Goal: Task Accomplishment & Management: Use online tool/utility

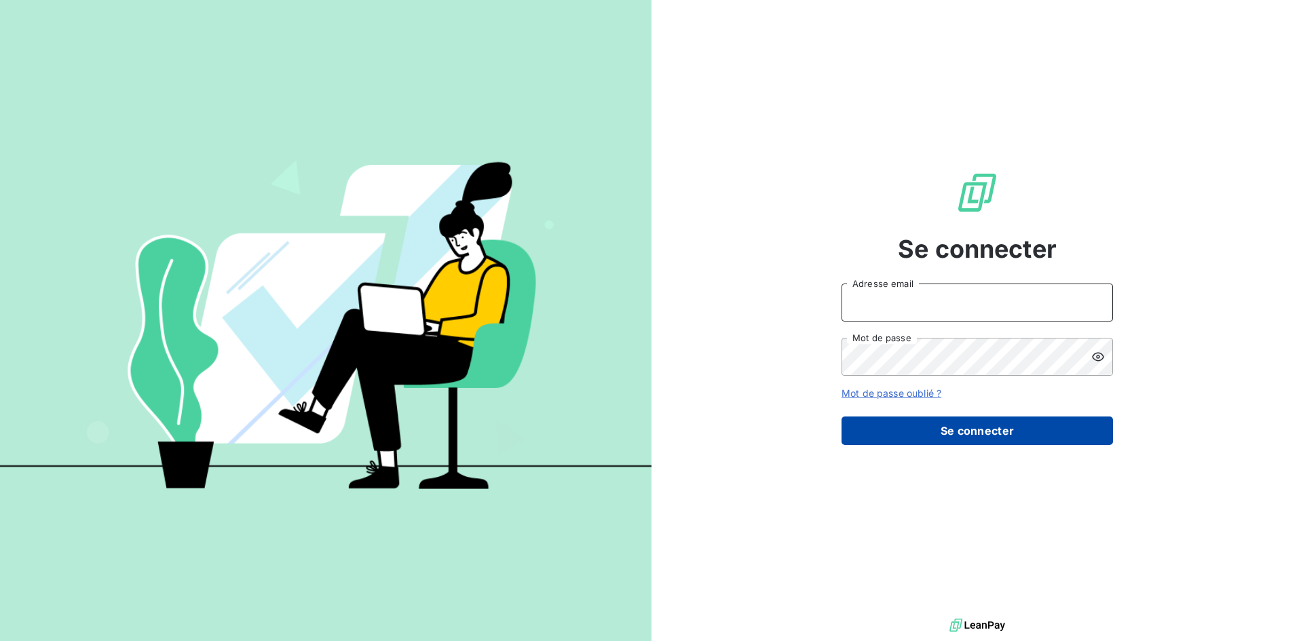
type input "[EMAIL_ADDRESS][DOMAIN_NAME]"
click at [951, 428] on button "Se connecter" at bounding box center [976, 431] width 271 height 28
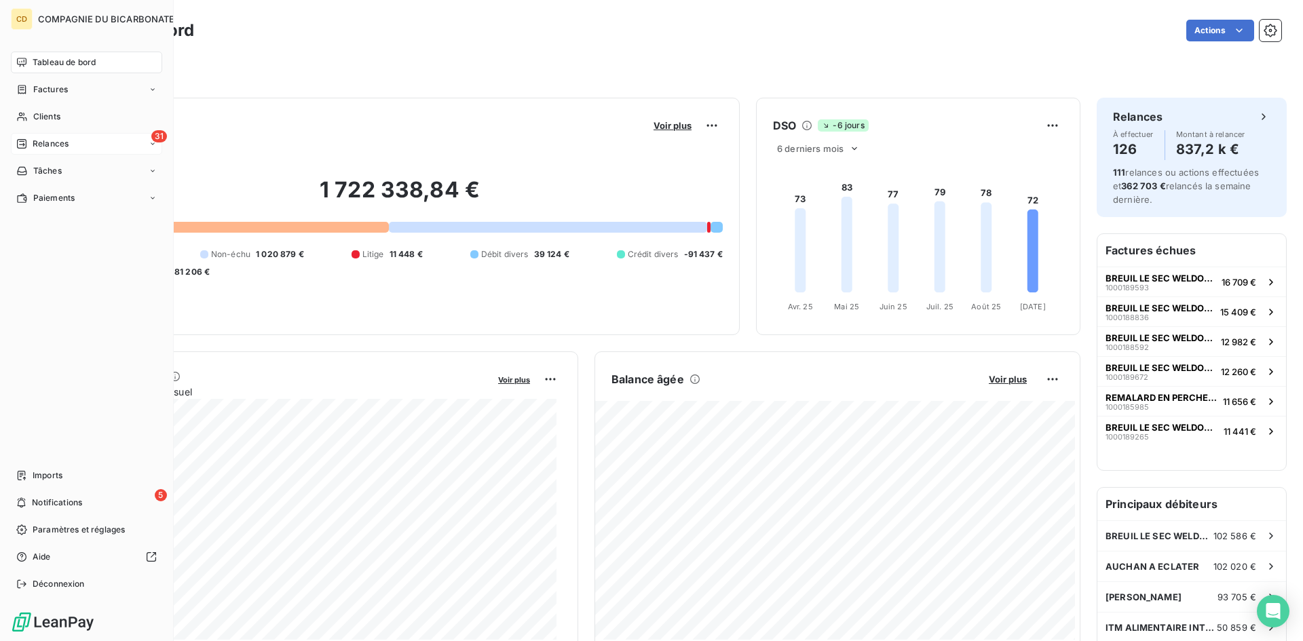
click at [31, 143] on div "Relances" at bounding box center [42, 144] width 52 height 12
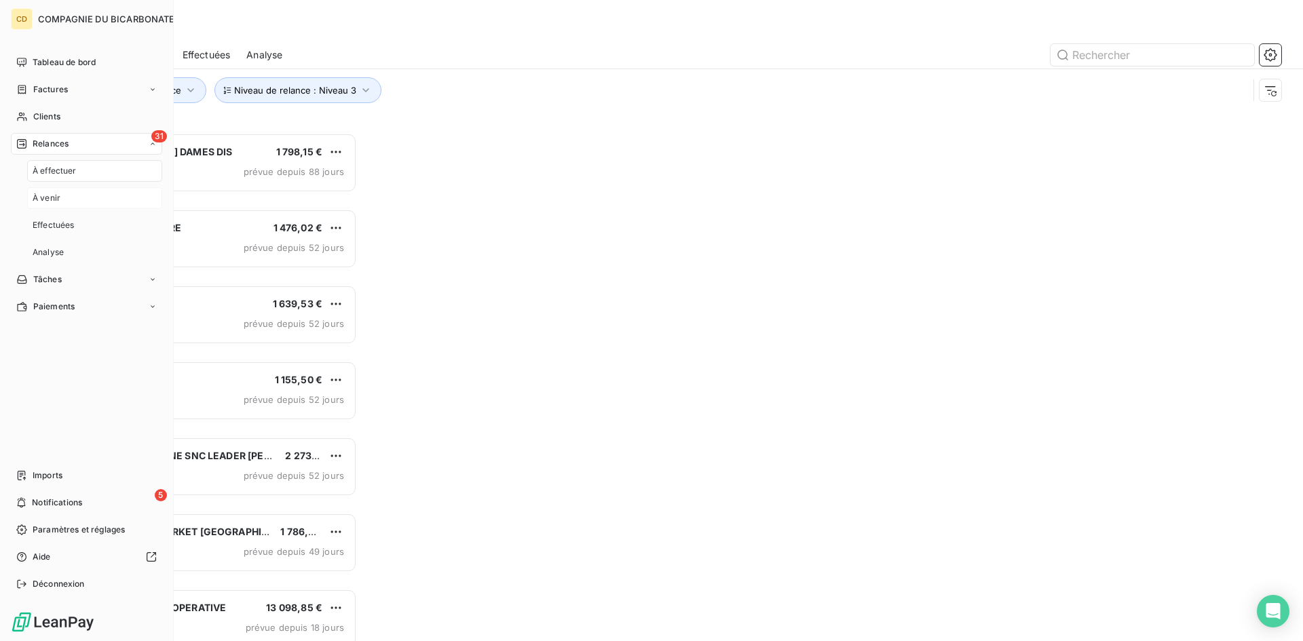
scroll to position [498, 282]
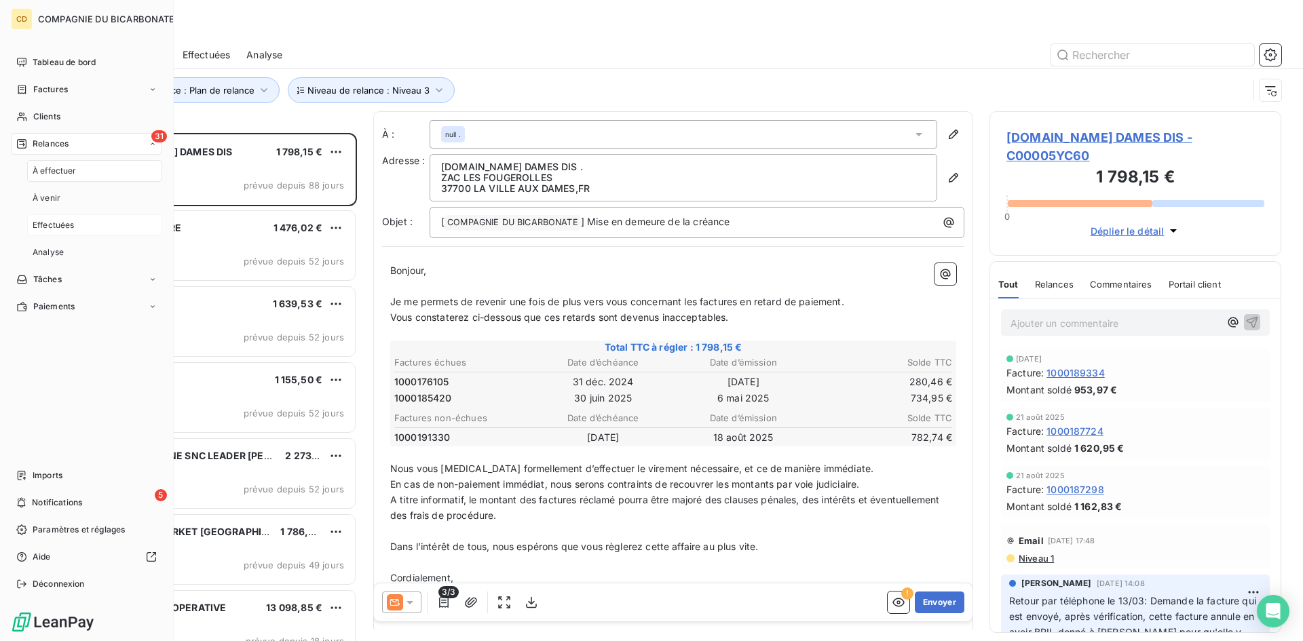
click at [52, 218] on div "Effectuées" at bounding box center [94, 225] width 135 height 22
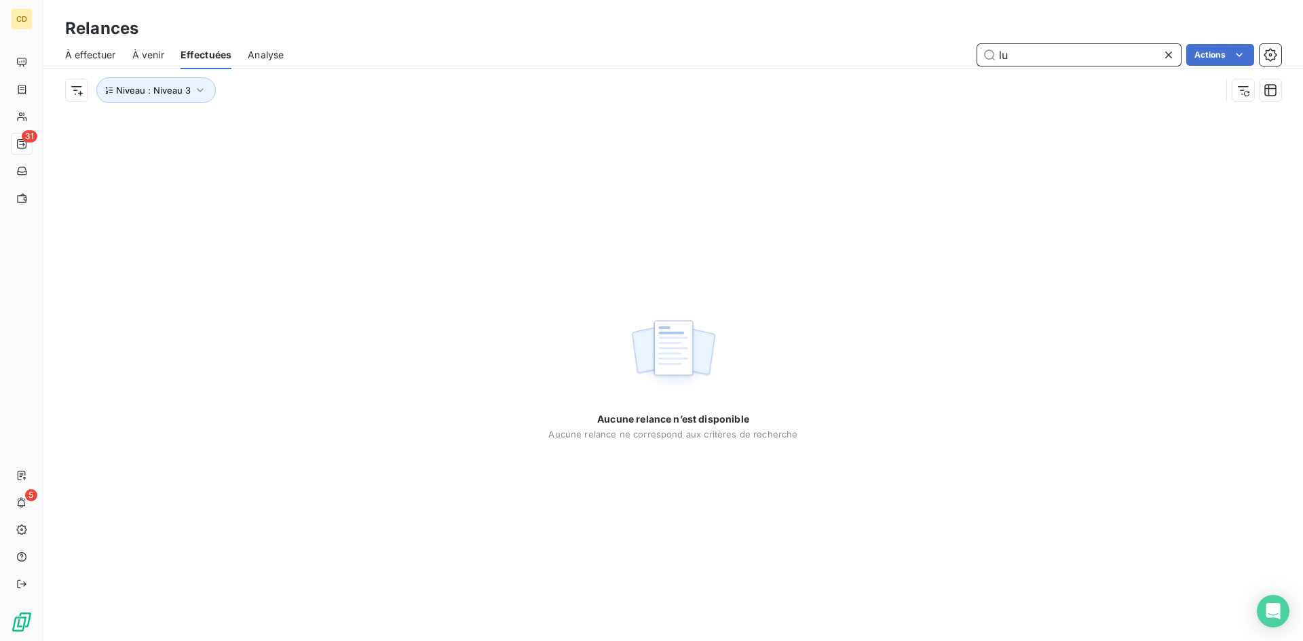
type input "l"
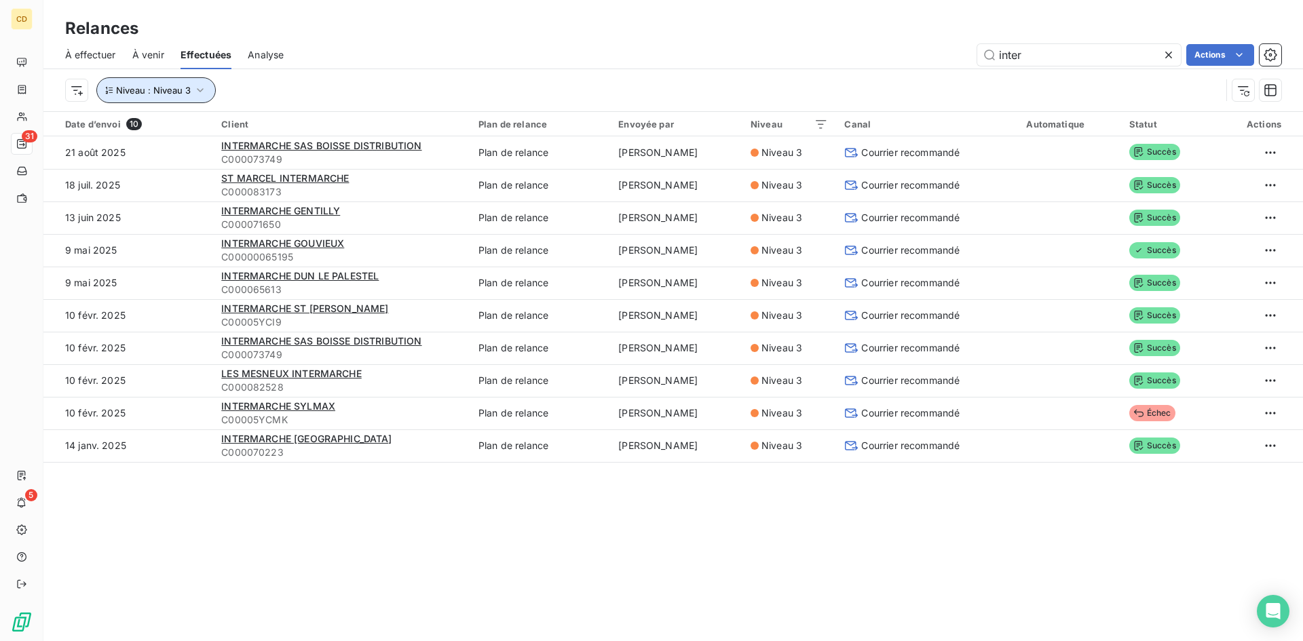
click at [196, 85] on icon "button" at bounding box center [200, 90] width 14 height 14
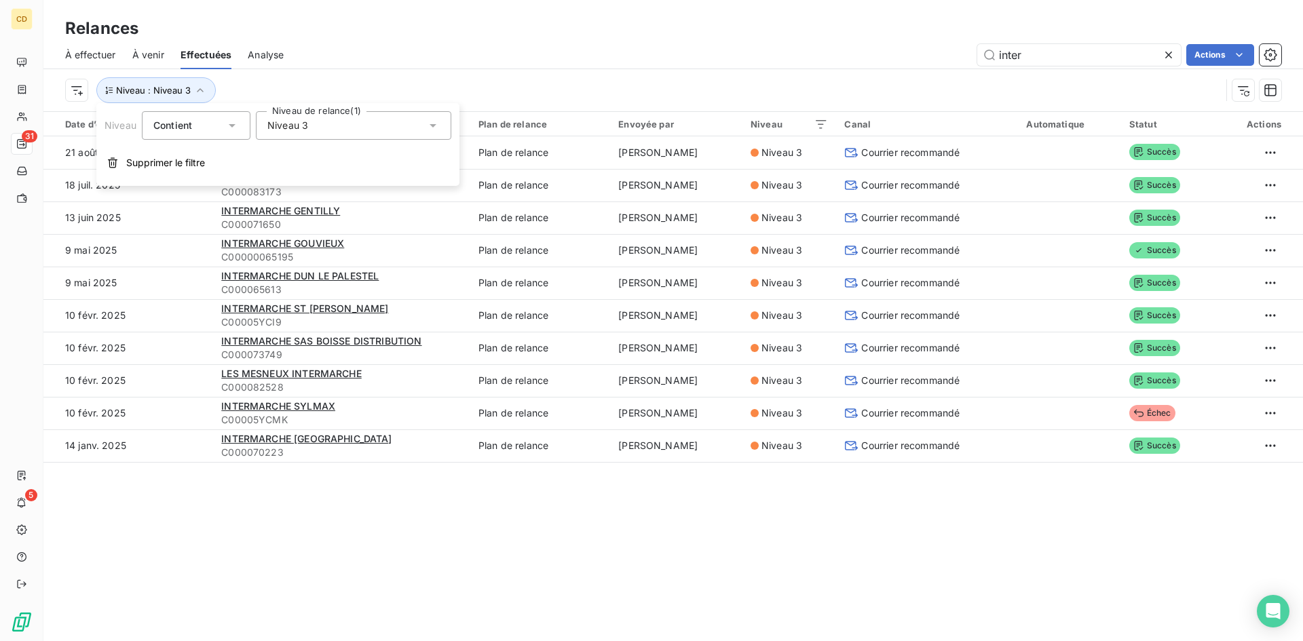
click at [435, 126] on icon at bounding box center [433, 126] width 14 height 14
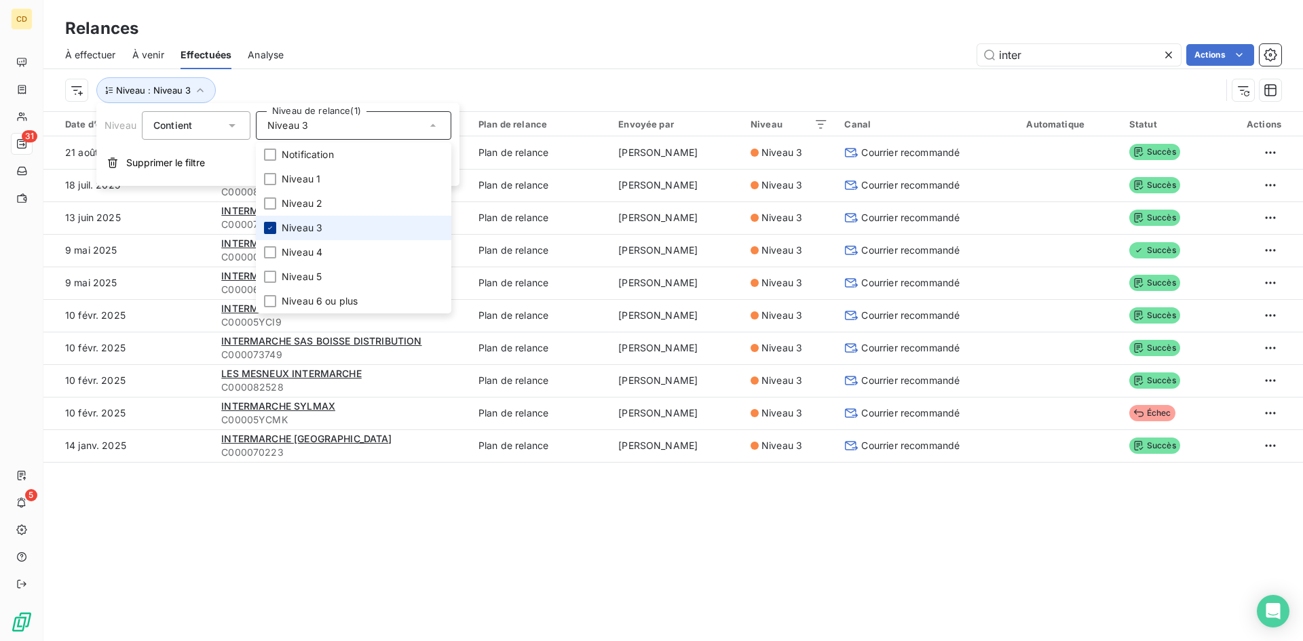
click at [267, 228] on icon at bounding box center [270, 228] width 8 height 8
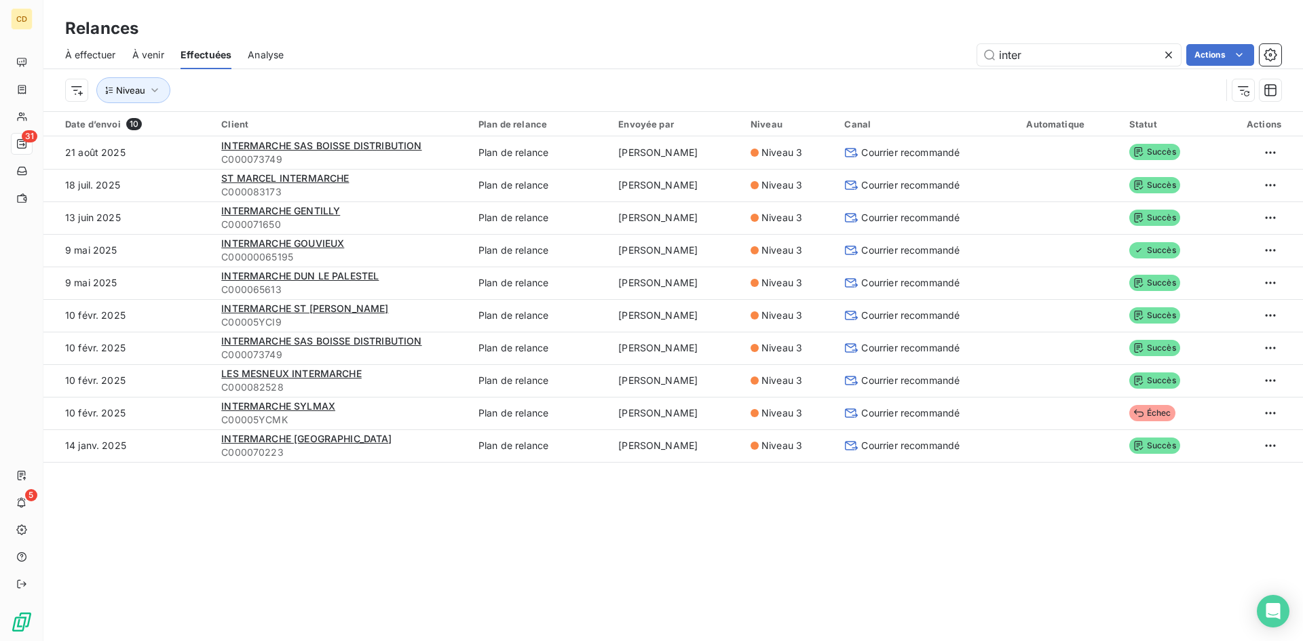
click at [479, 72] on div "Niveau" at bounding box center [673, 90] width 1216 height 42
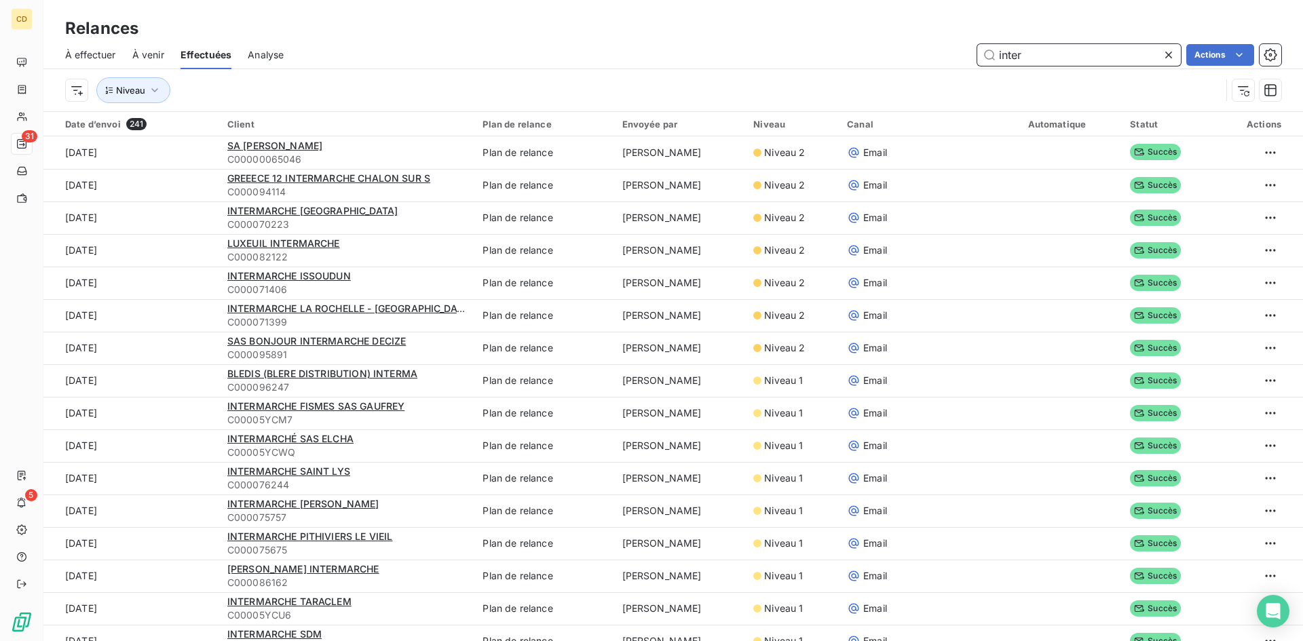
drag, startPoint x: 1059, startPoint y: 47, endPoint x: 944, endPoint y: 47, distance: 114.7
click at [944, 47] on div "inter Actions" at bounding box center [790, 55] width 981 height 22
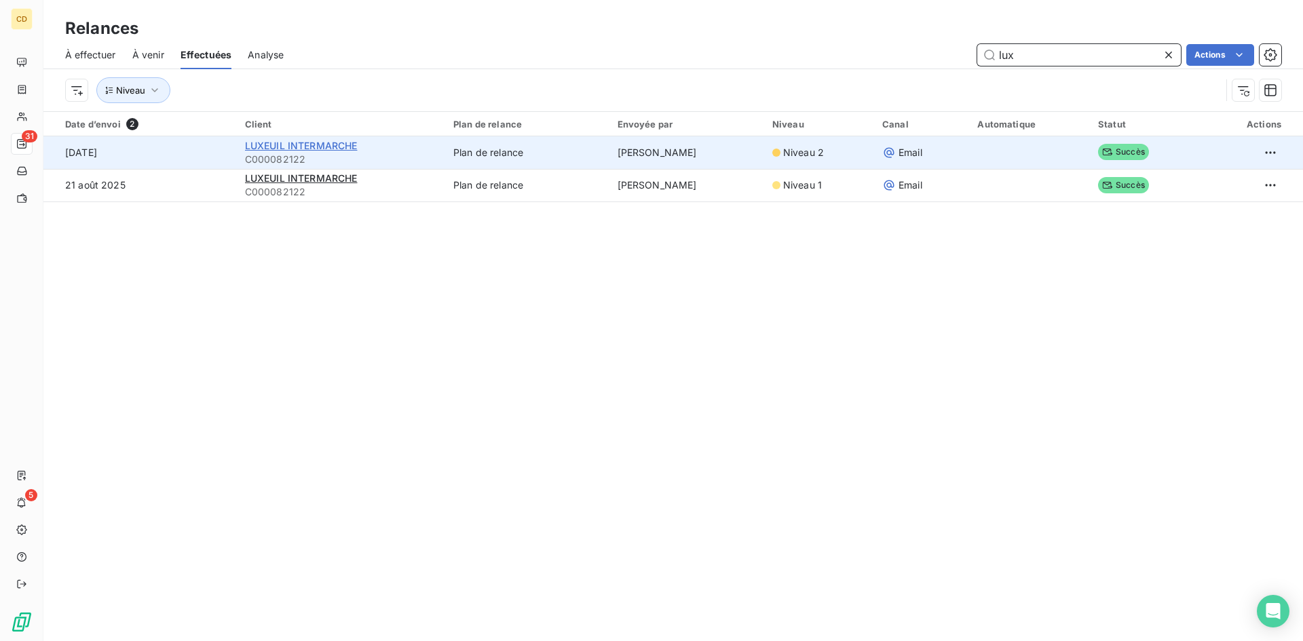
type input "lux"
click at [339, 146] on span "LUXEUIL INTERMARCHE" at bounding box center [301, 146] width 113 height 12
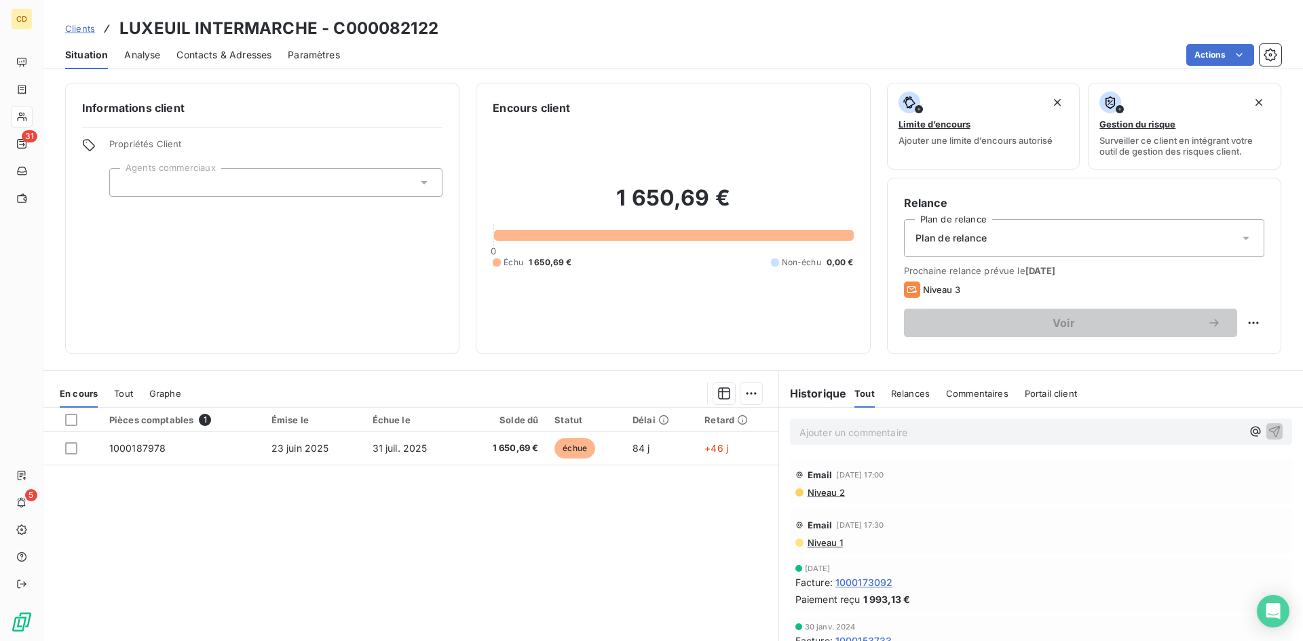
click at [809, 436] on p "Ajouter un commentaire ﻿" at bounding box center [1020, 432] width 442 height 17
click at [869, 440] on p "EG: réponse client" at bounding box center [1020, 432] width 442 height 16
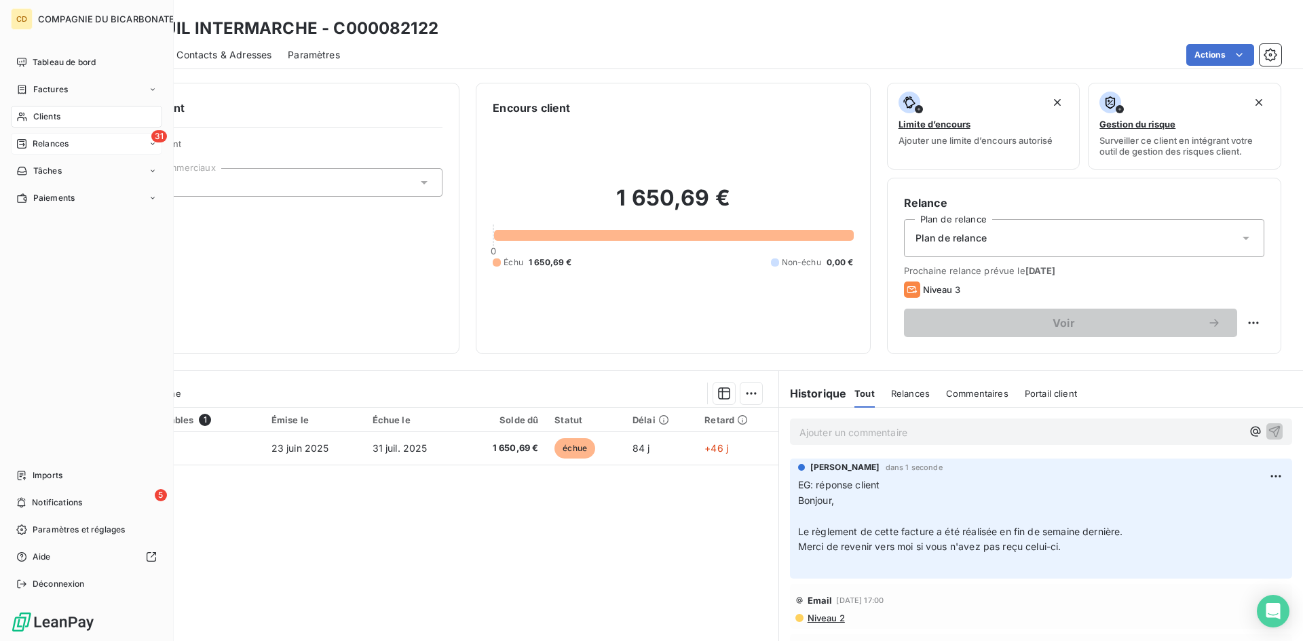
click at [31, 141] on div "Relances" at bounding box center [42, 144] width 52 height 12
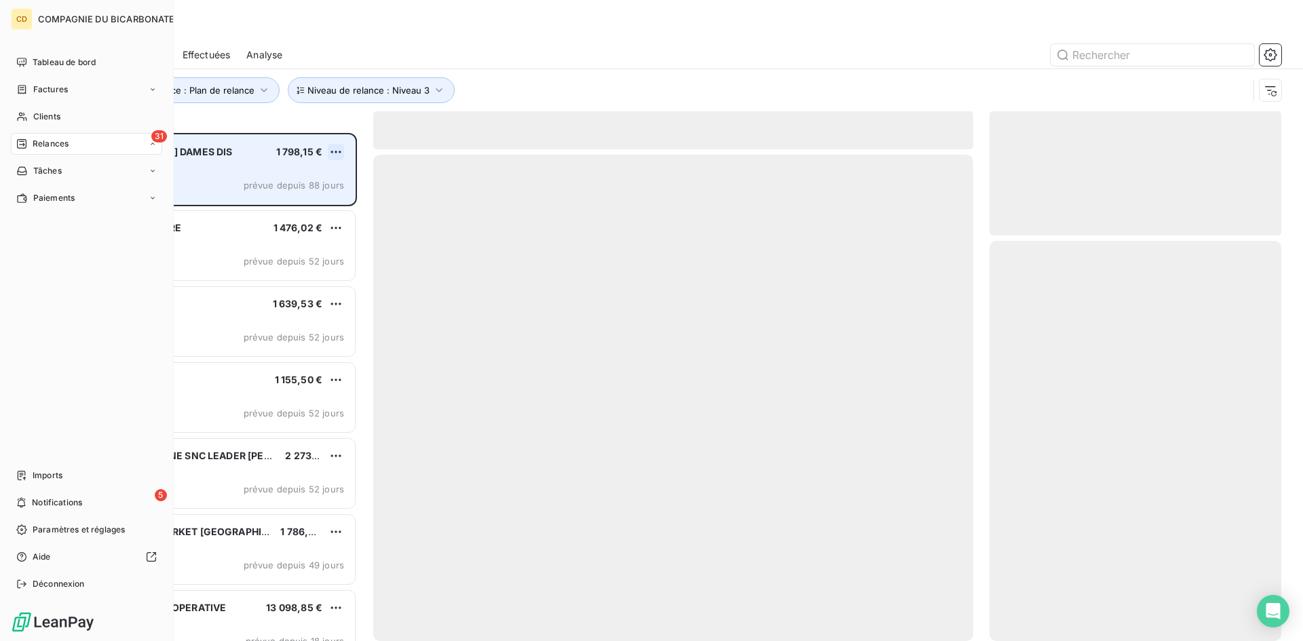
scroll to position [498, 282]
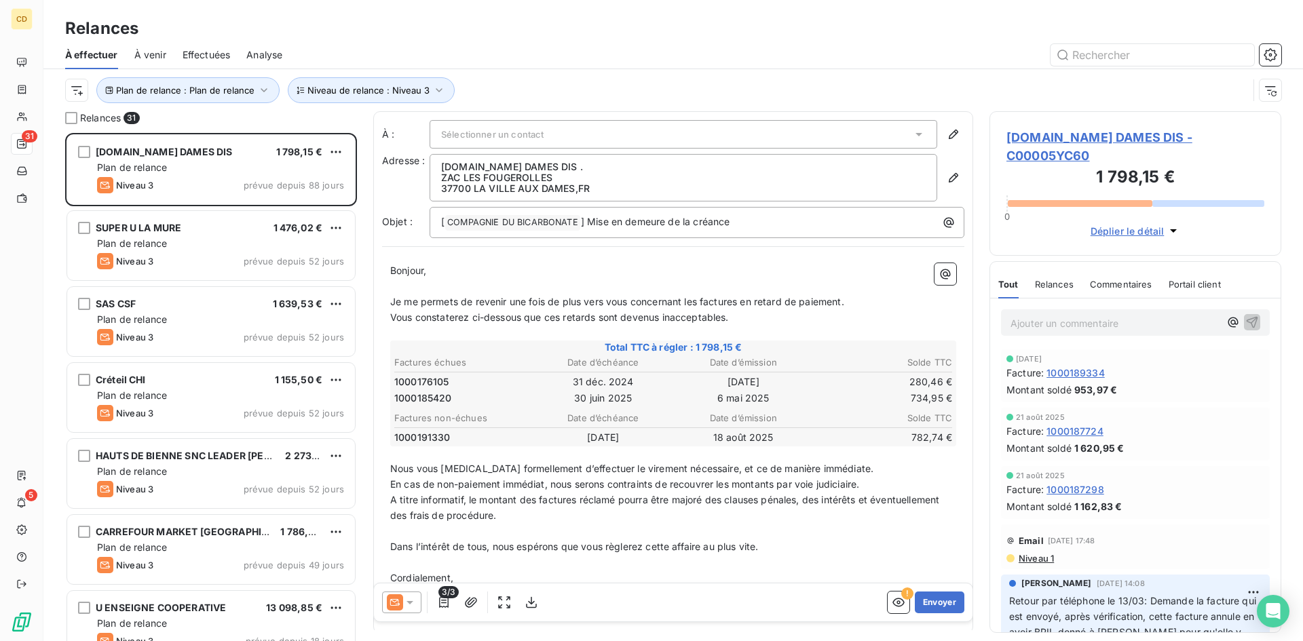
click at [219, 54] on span "Effectuées" at bounding box center [206, 55] width 48 height 14
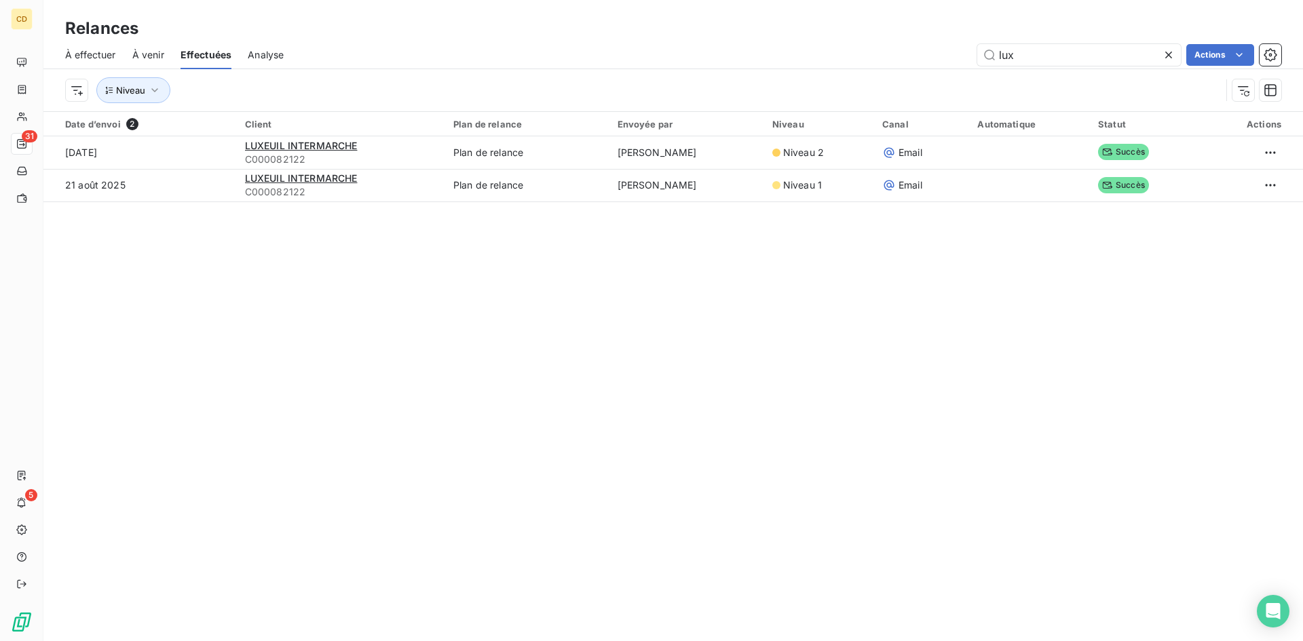
drag, startPoint x: 1020, startPoint y: 56, endPoint x: 957, endPoint y: 56, distance: 63.8
click at [957, 56] on div "lux Actions" at bounding box center [790, 55] width 981 height 22
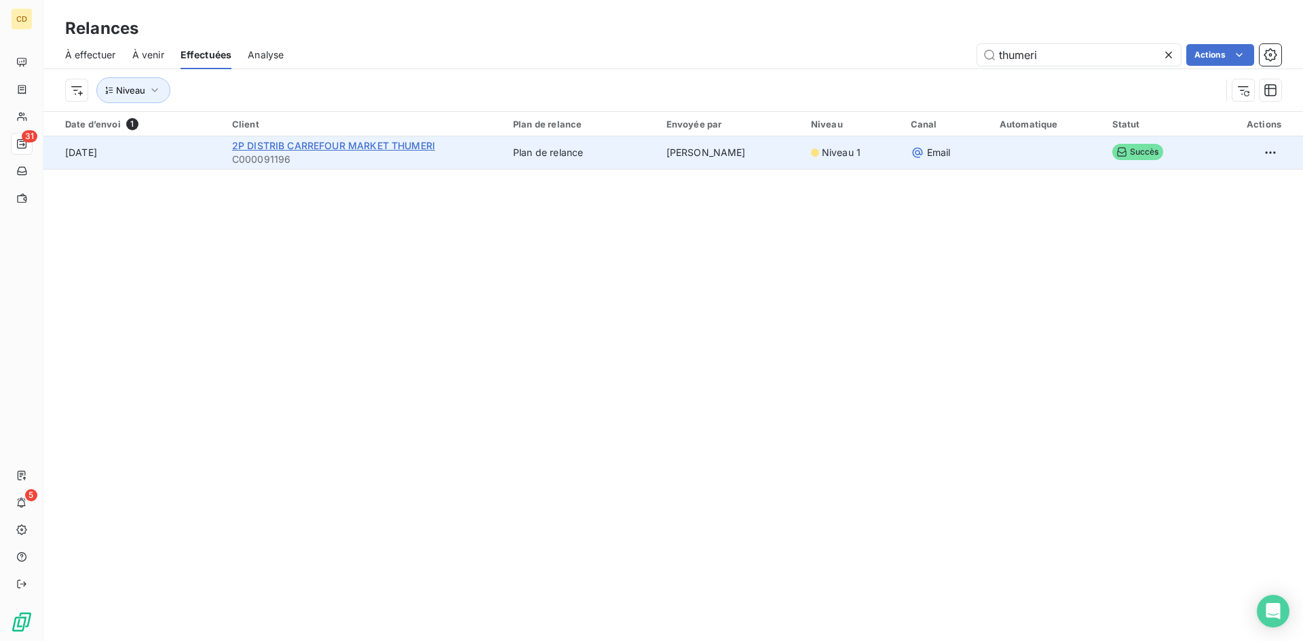
type input "thumeri"
click at [332, 145] on span "2P DISTRIB CARREFOUR MARKET THUMERI" at bounding box center [333, 146] width 203 height 12
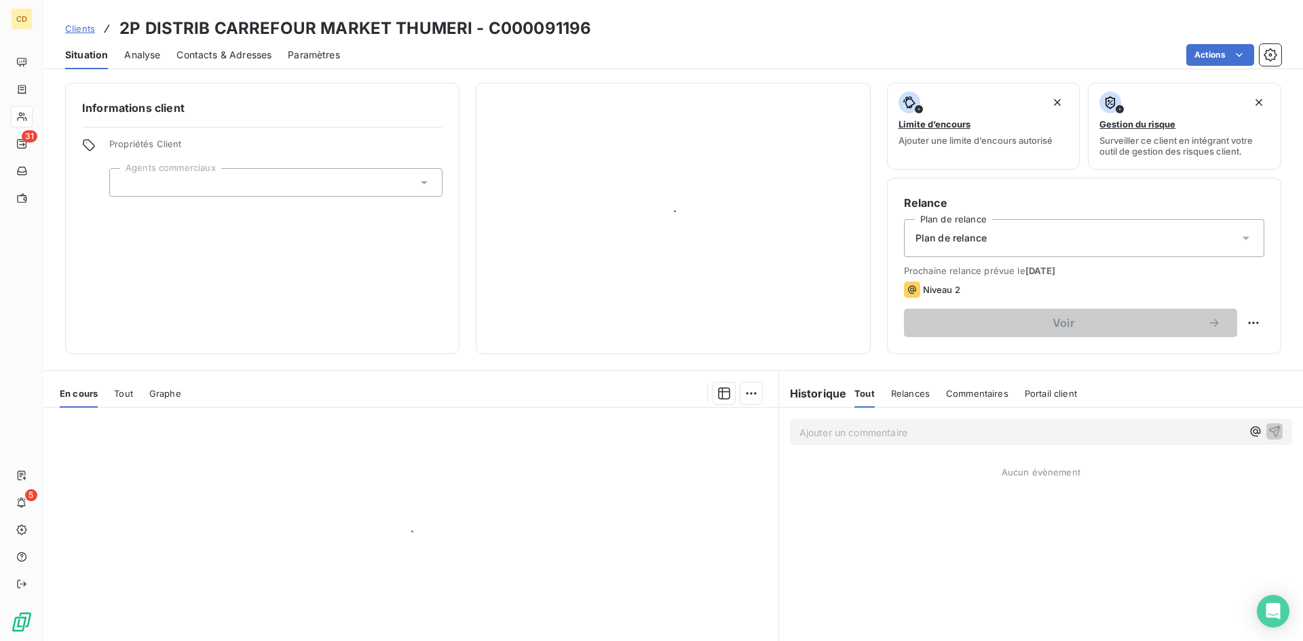
click at [1029, 354] on div "Informations client Propriétés Client Agents commerciaux Limite d’encours Ajout…" at bounding box center [672, 358] width 1259 height 566
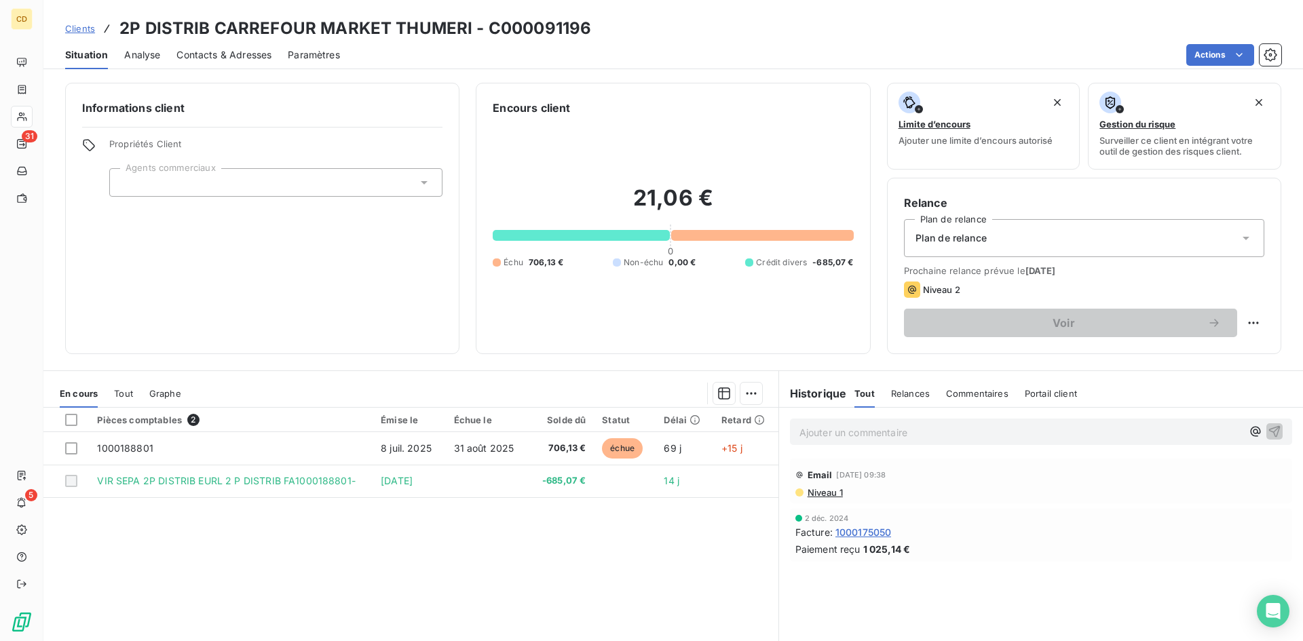
click at [840, 434] on p "Ajouter un commentaire ﻿" at bounding box center [1020, 432] width 442 height 17
click at [856, 440] on p "EG: réponse du client" at bounding box center [1020, 432] width 442 height 16
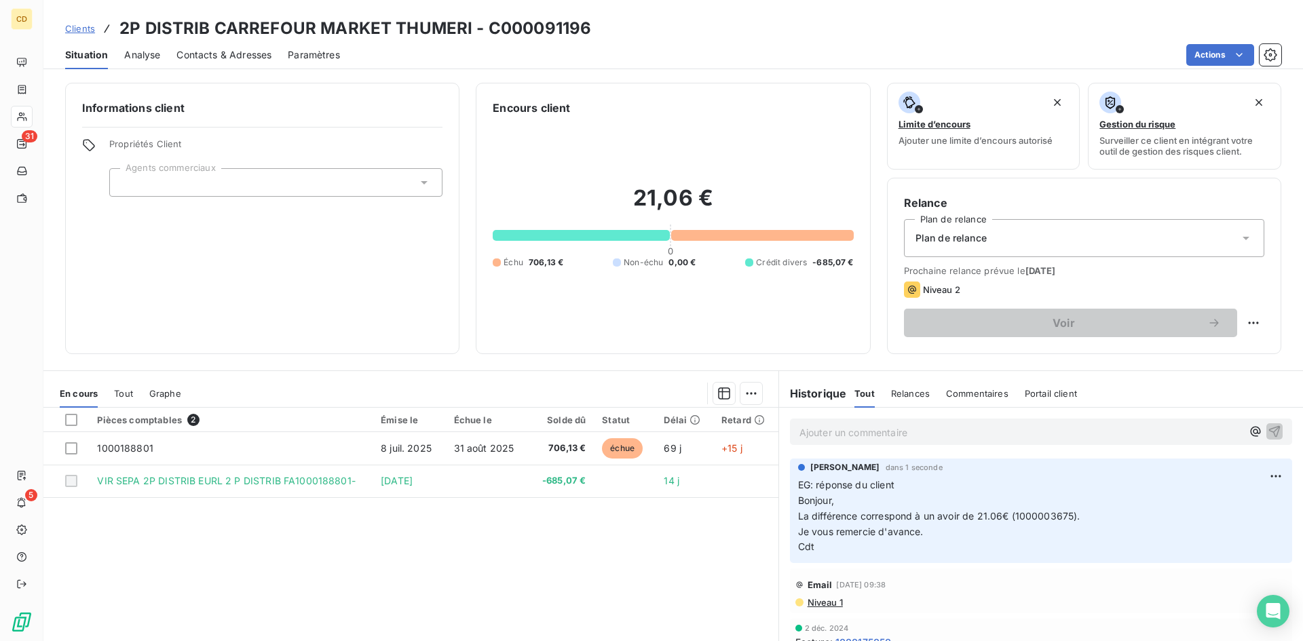
click at [813, 431] on p "Ajouter un commentaire ﻿" at bounding box center [1020, 432] width 442 height 17
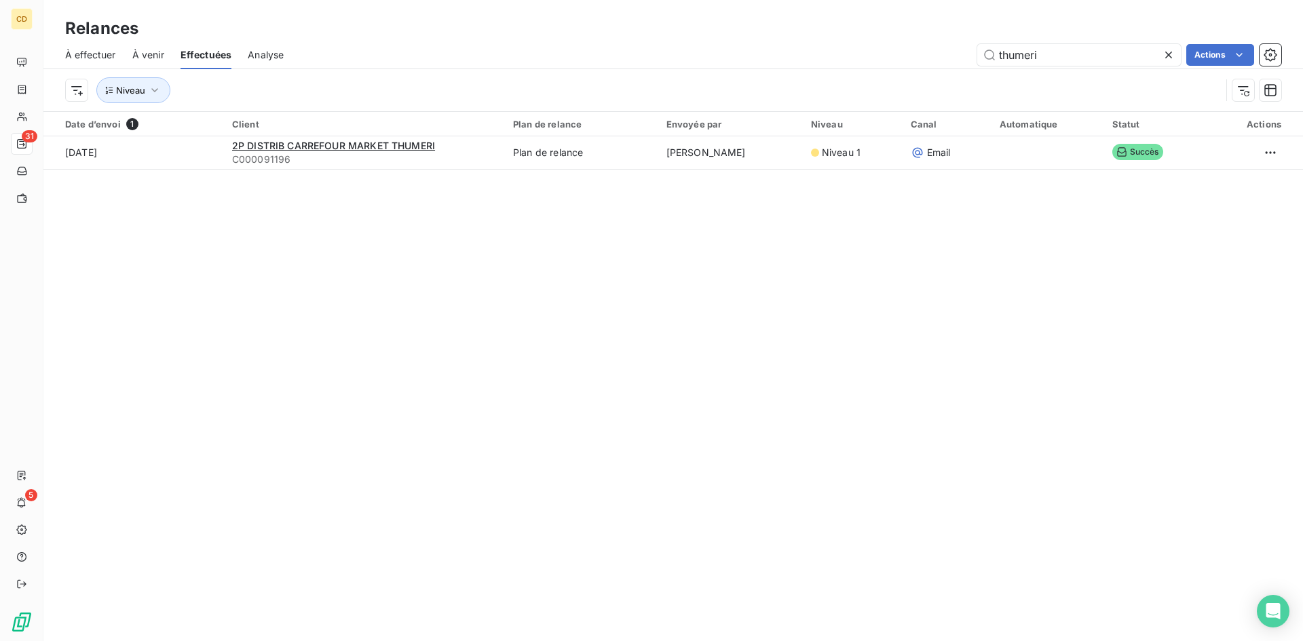
drag, startPoint x: 1062, startPoint y: 53, endPoint x: 786, endPoint y: 54, distance: 275.4
click at [786, 54] on div "thumeri Actions" at bounding box center [790, 55] width 981 height 22
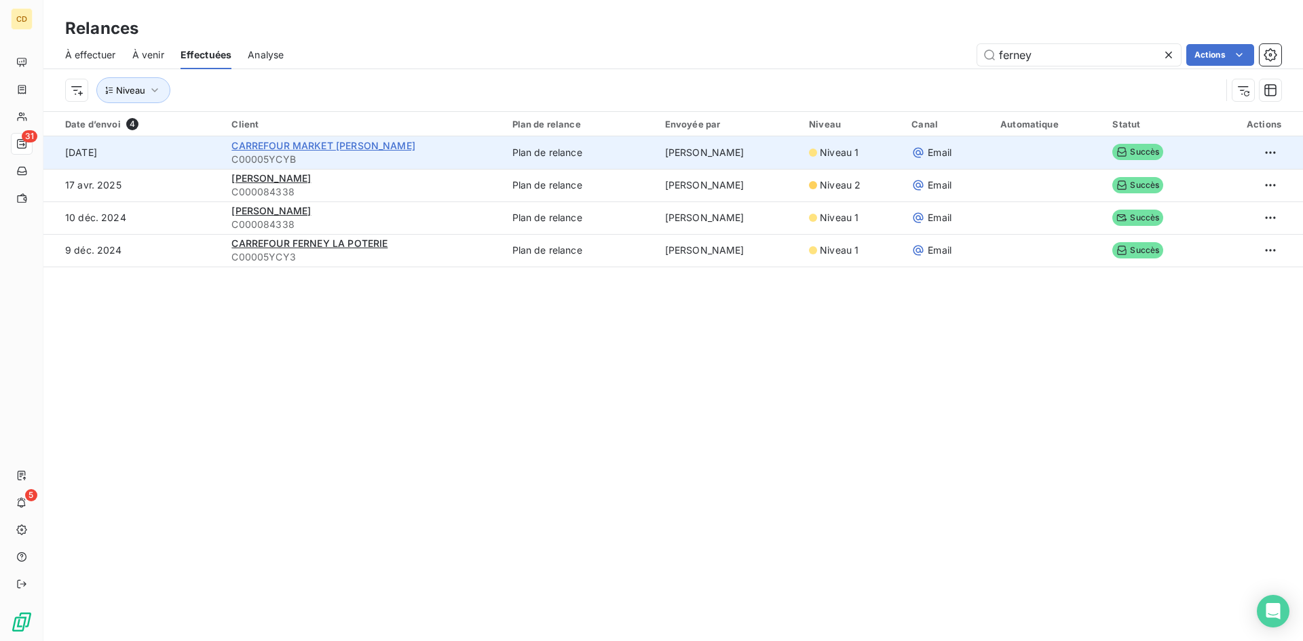
type input "ferney"
click at [328, 147] on span "CARREFOUR MARKET [PERSON_NAME]" at bounding box center [323, 146] width 184 height 12
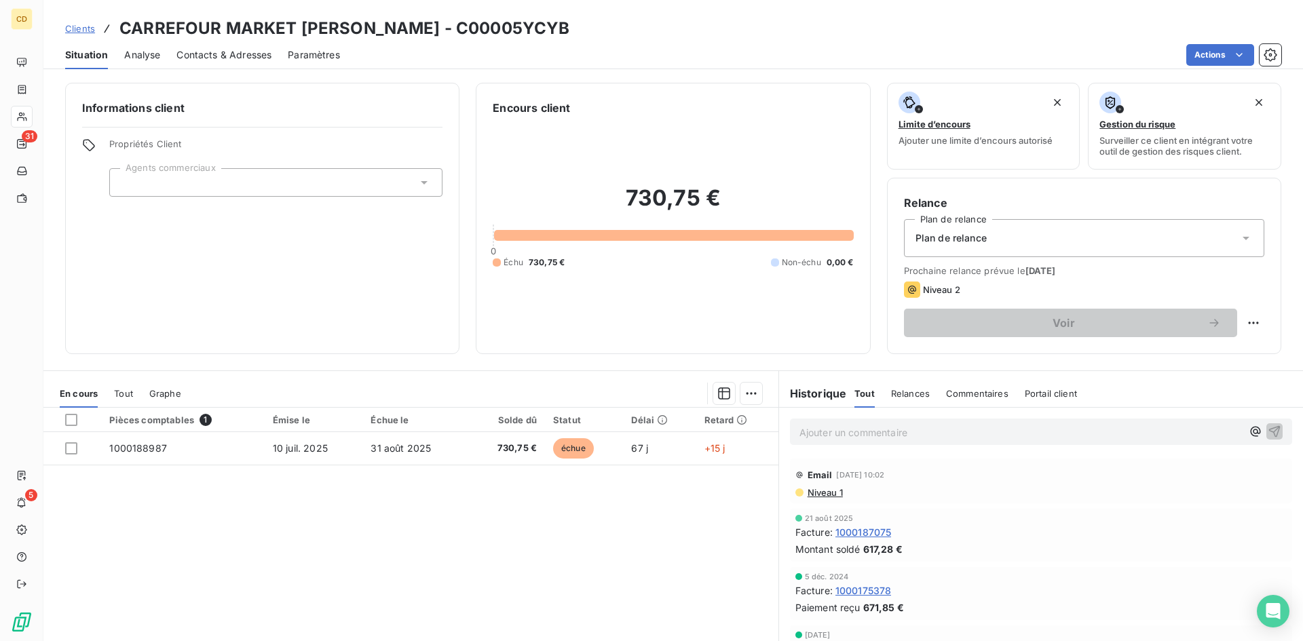
click at [845, 425] on p "Ajouter un commentaire ﻿" at bounding box center [1020, 432] width 442 height 17
click at [831, 440] on p "EG: réponse du client" at bounding box center [1020, 432] width 442 height 16
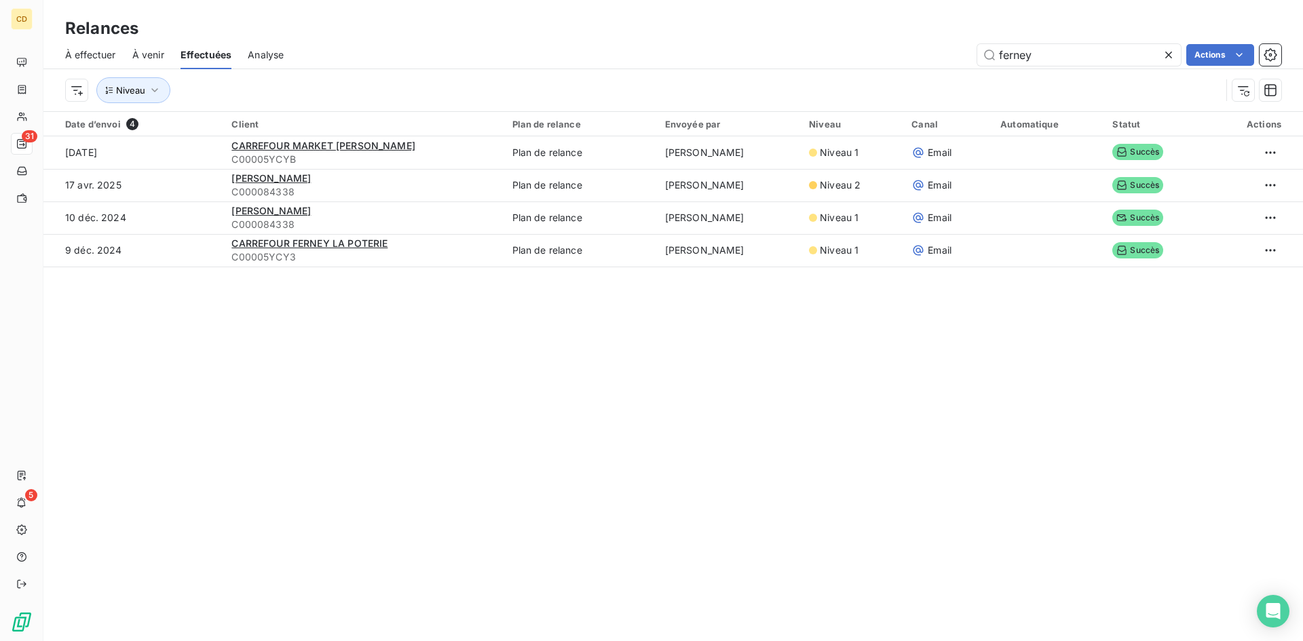
drag, startPoint x: 1046, startPoint y: 59, endPoint x: 875, endPoint y: 58, distance: 171.0
click at [875, 58] on div "ferney Actions" at bounding box center [790, 55] width 981 height 22
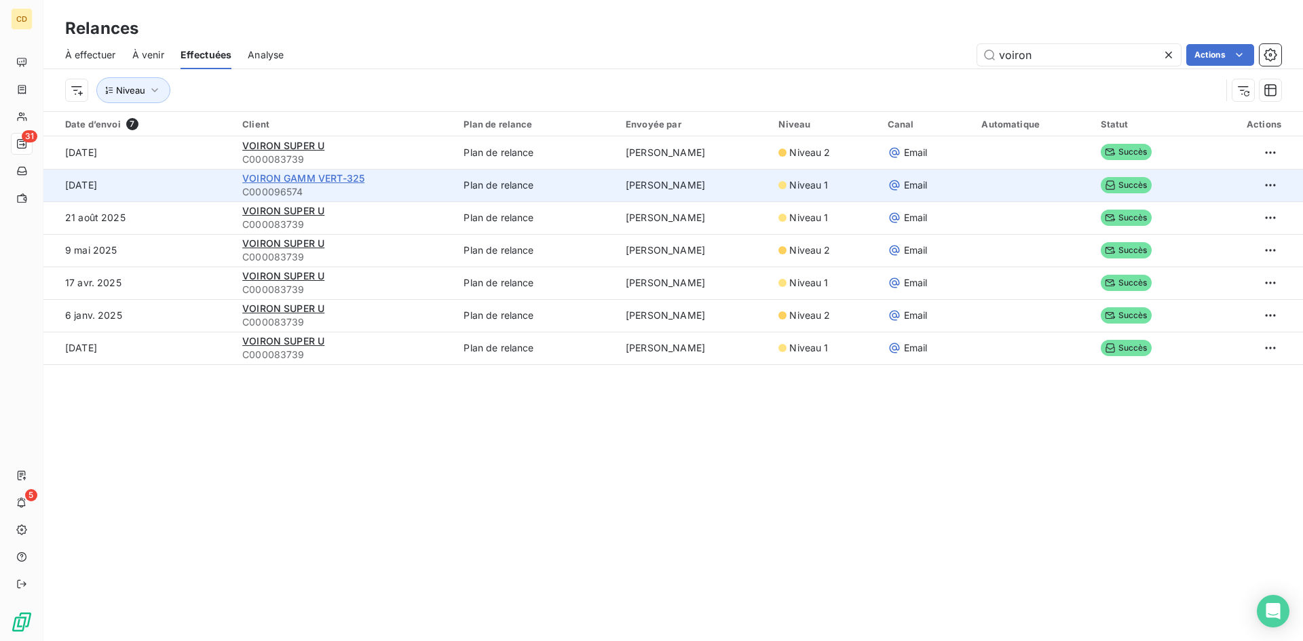
type input "voiron"
click at [281, 180] on span "VOIRON GAMM VERT-325" at bounding box center [303, 178] width 122 height 12
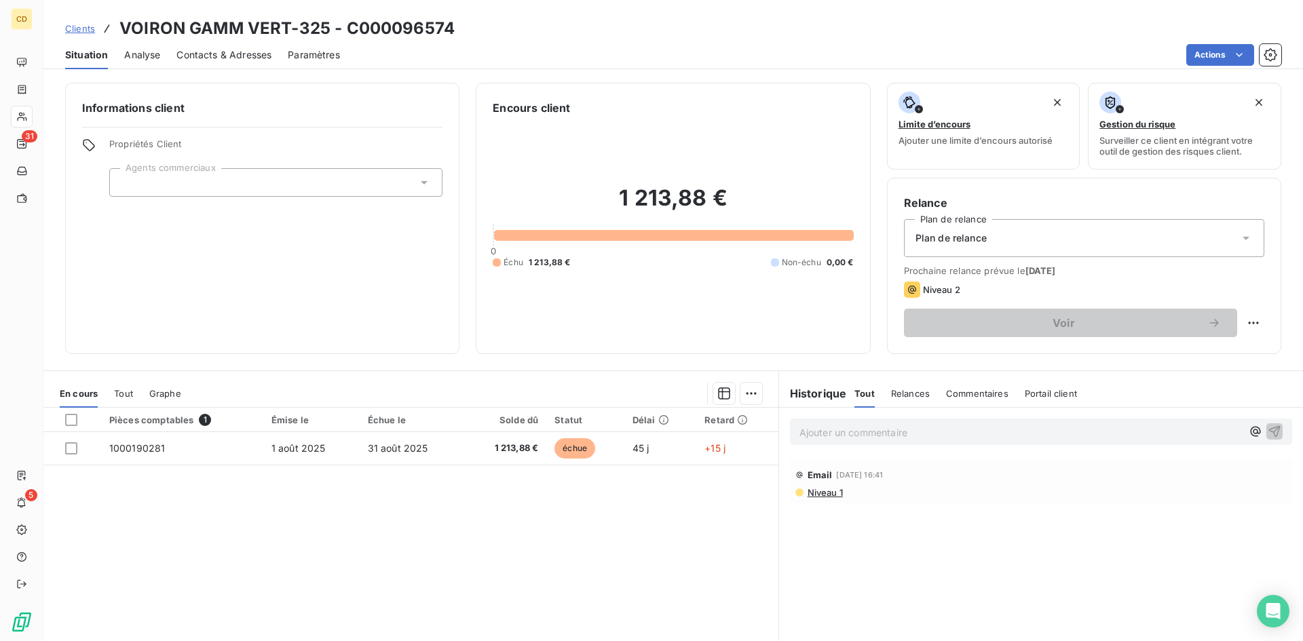
click at [879, 429] on p "Ajouter un commentaire ﻿" at bounding box center [1020, 432] width 442 height 17
click at [821, 440] on p "EG: réponse du client" at bounding box center [1020, 432] width 442 height 16
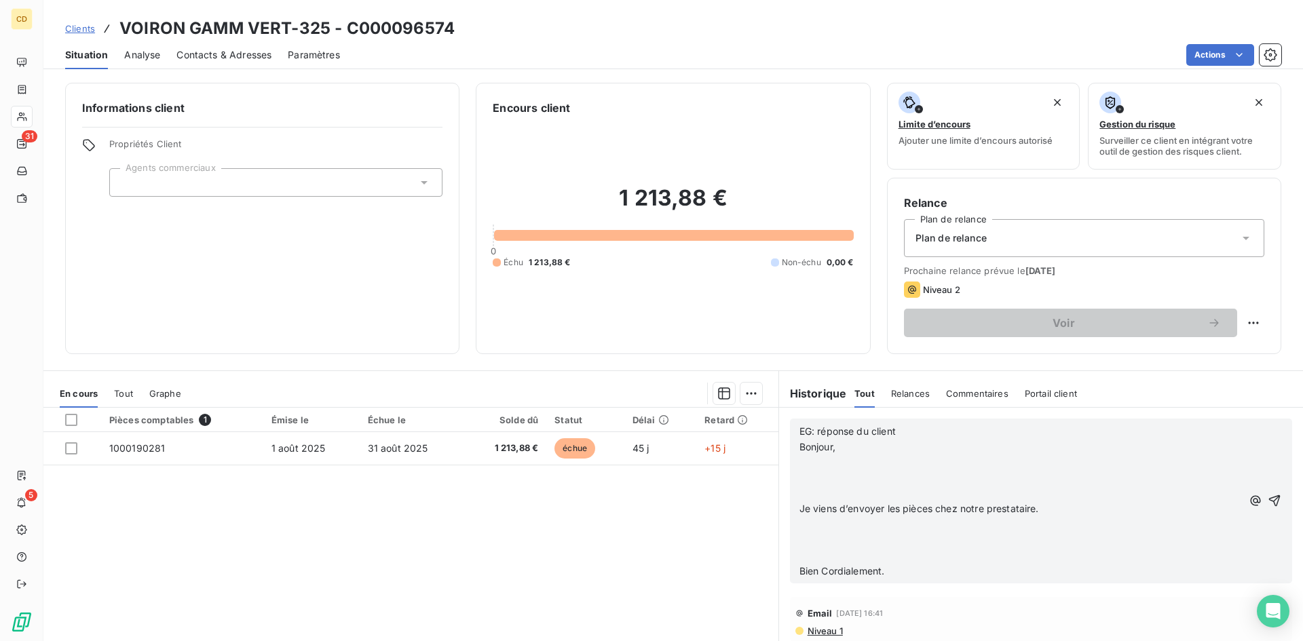
click at [790, 461] on div "EG: réponse du client [PERSON_NAME], ﻿ ﻿ Je viens d’envoyer les pièces chez not…" at bounding box center [1041, 501] width 502 height 165
click at [799, 462] on p "﻿" at bounding box center [1020, 463] width 442 height 16
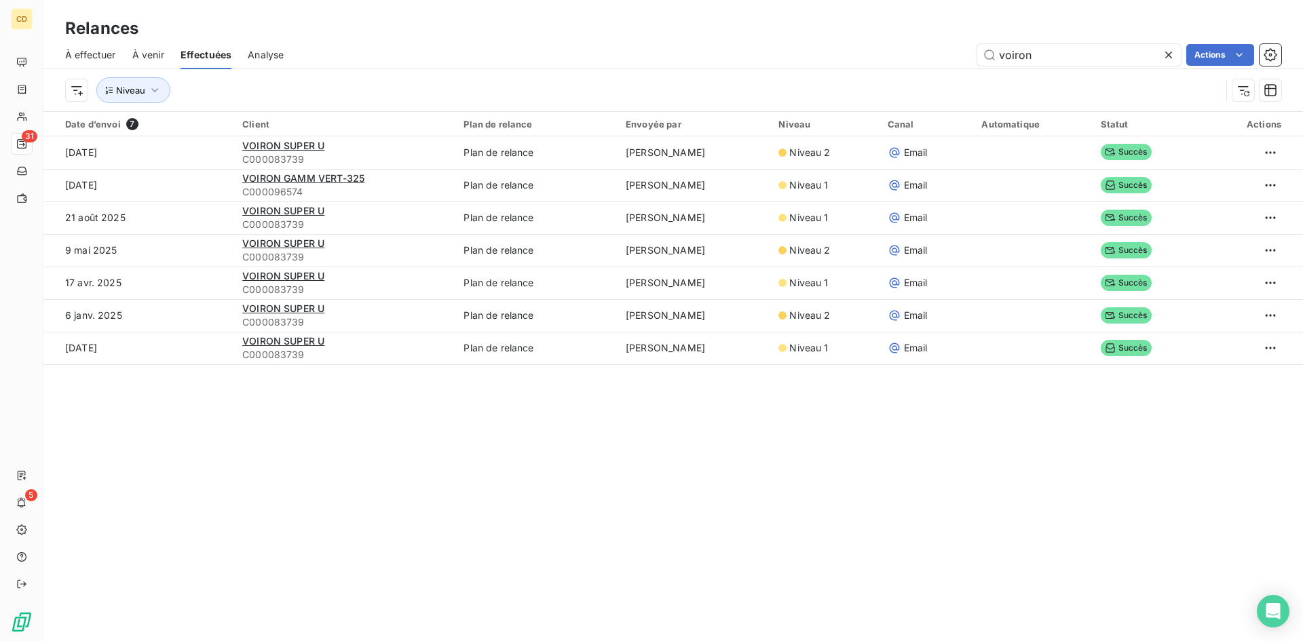
drag, startPoint x: 1048, startPoint y: 56, endPoint x: 816, endPoint y: 52, distance: 231.4
click at [816, 52] on div "voiron Actions" at bounding box center [790, 55] width 981 height 22
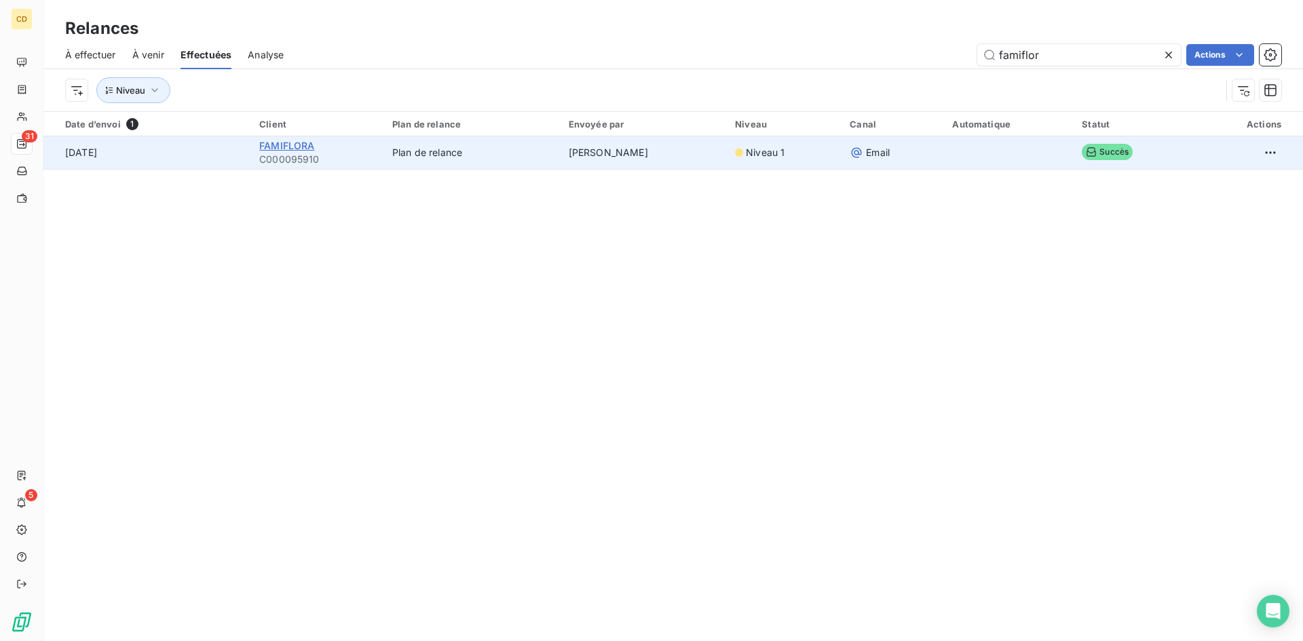
type input "famiflor"
click at [279, 144] on span "FAMIFLORA" at bounding box center [286, 146] width 55 height 12
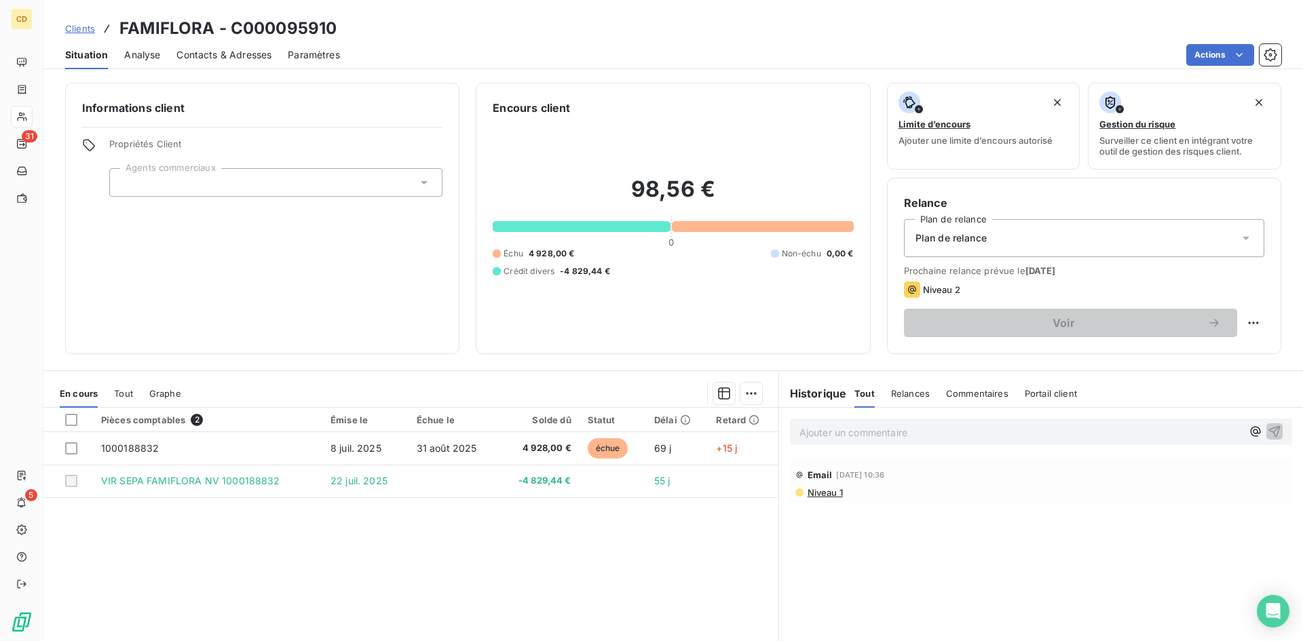
click at [853, 434] on p "Ajouter un commentaire ﻿" at bounding box center [1020, 432] width 442 height 17
click at [847, 440] on p "EG: réponse du client" at bounding box center [1020, 432] width 442 height 16
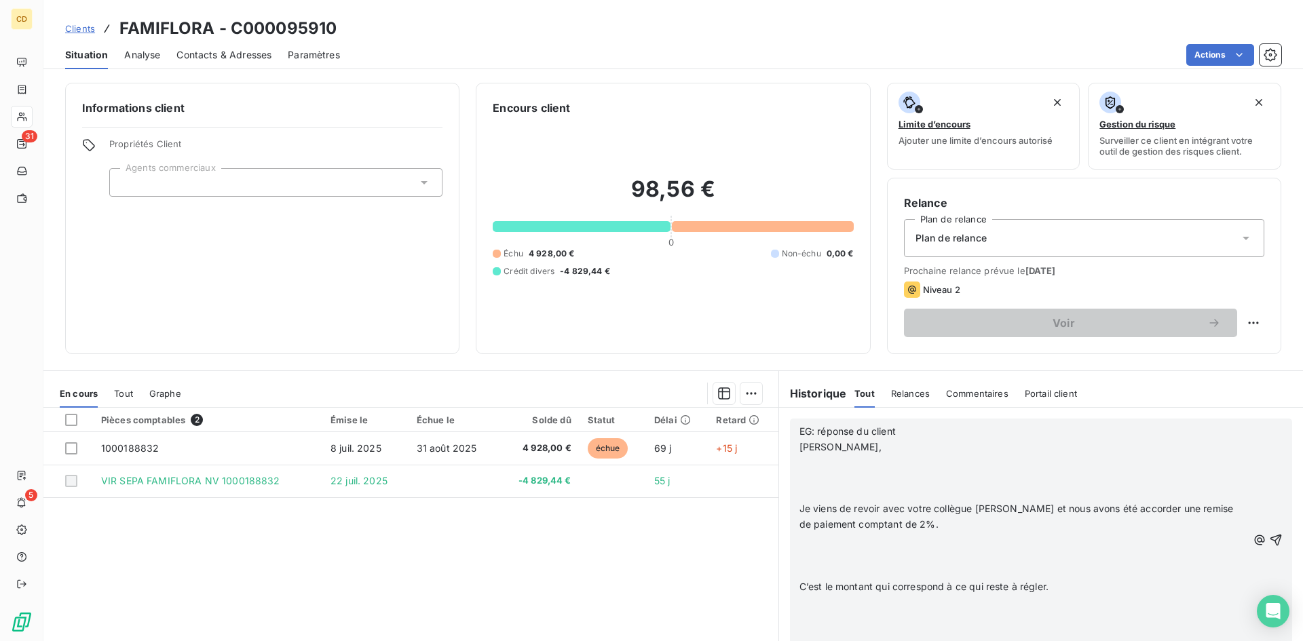
click at [790, 461] on div "EG: réponse du client [PERSON_NAME], ﻿ ﻿ Je viens de revoir avec votre collègue…" at bounding box center [1041, 540] width 502 height 242
click at [799, 460] on p "﻿" at bounding box center [1023, 463] width 448 height 16
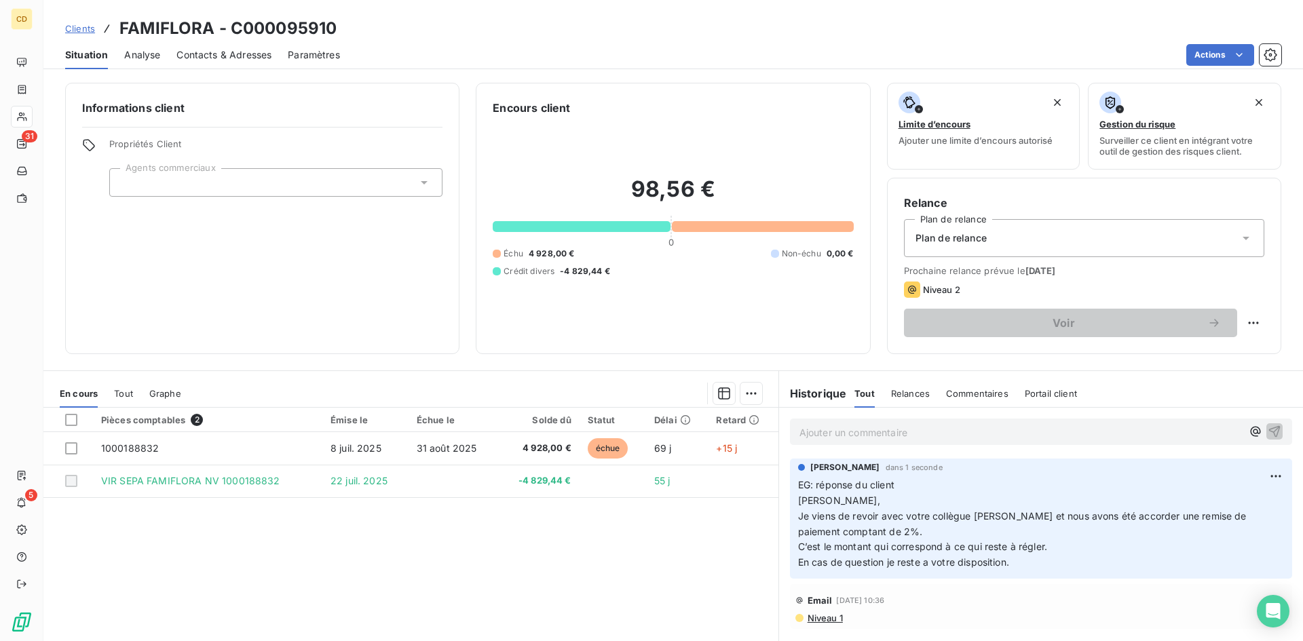
click at [799, 426] on p "Ajouter un commentaire ﻿" at bounding box center [1020, 432] width 442 height 17
click at [821, 440] on p "EG: réponse de [PERSON_NAME]" at bounding box center [1020, 432] width 442 height 16
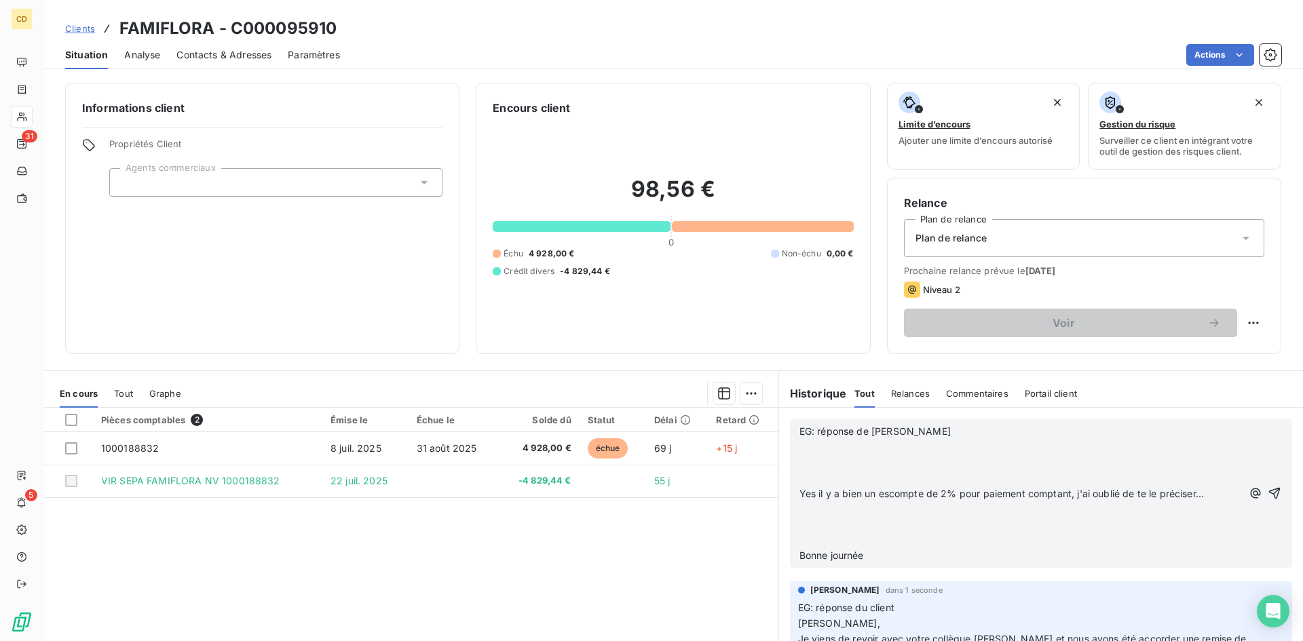
click at [799, 455] on p "﻿" at bounding box center [1020, 448] width 442 height 16
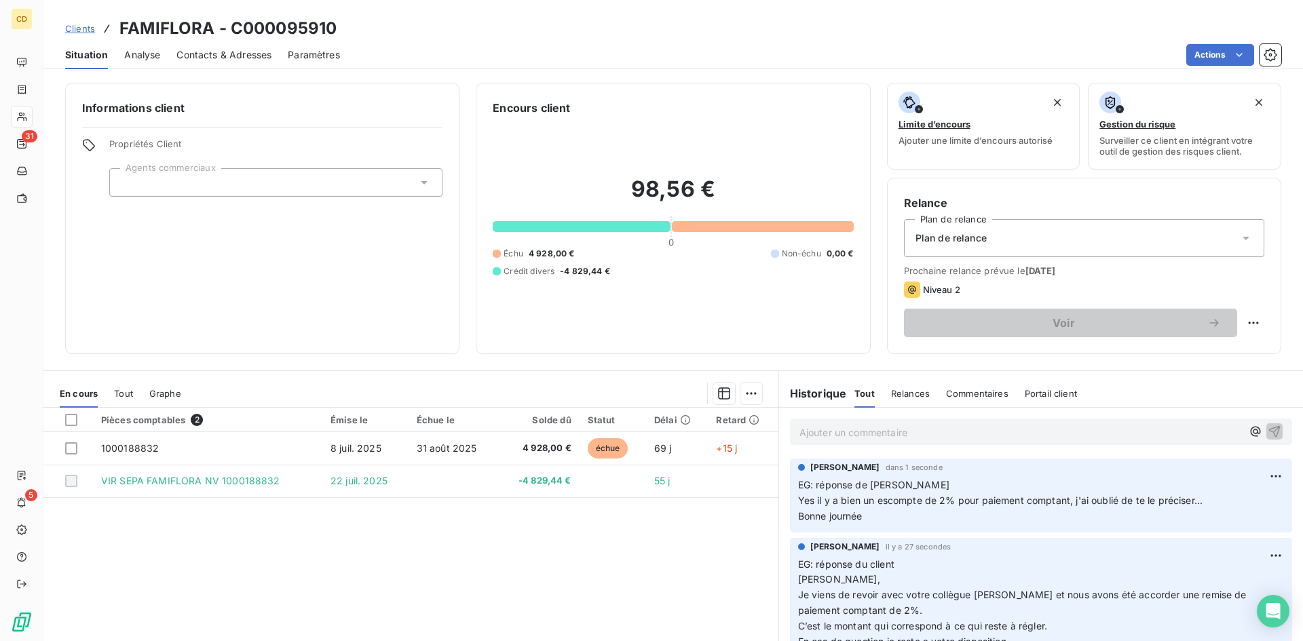
click at [897, 428] on p "Ajouter un commentaire ﻿" at bounding box center [1020, 432] width 442 height 17
click at [831, 435] on p "Ajouter un commentaire ﻿" at bounding box center [1020, 432] width 442 height 17
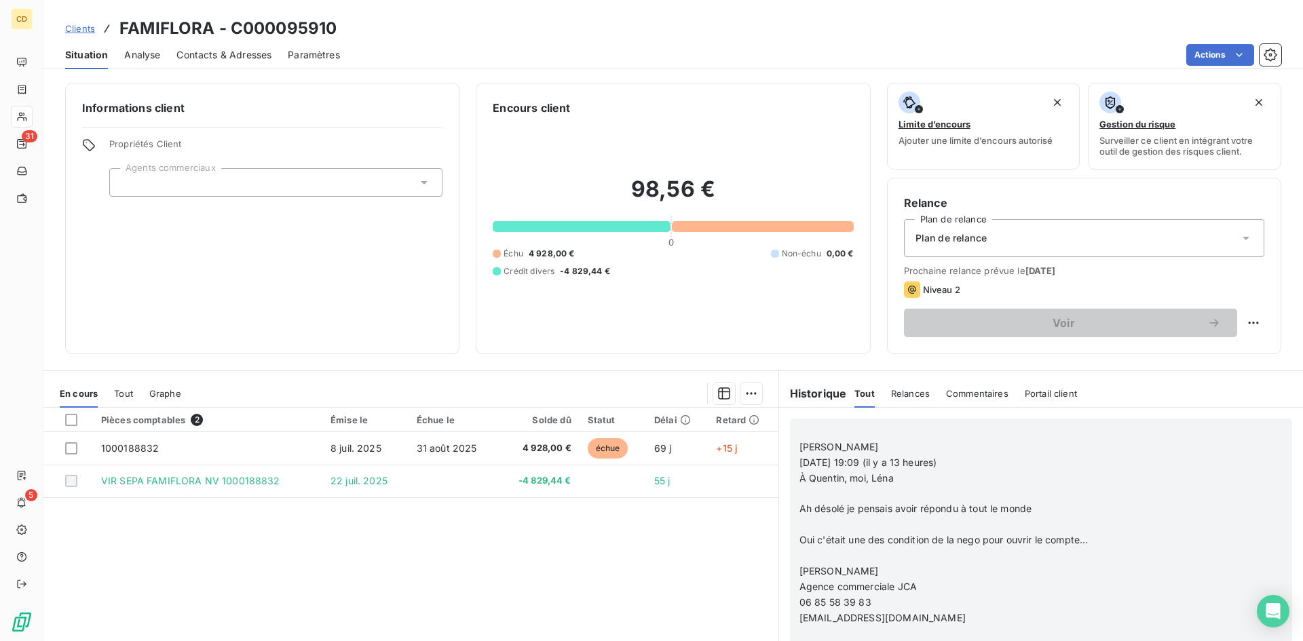
scroll to position [204, 0]
click at [809, 429] on p "﻿" at bounding box center [1020, 432] width 442 height 16
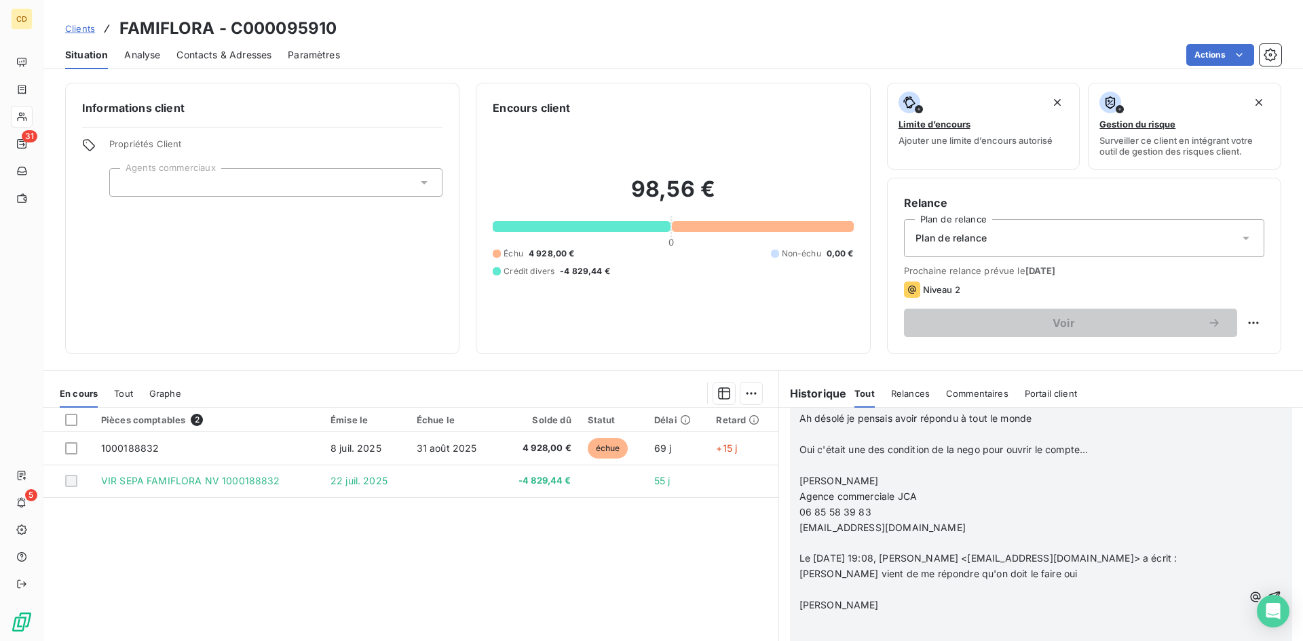
scroll to position [271, 0]
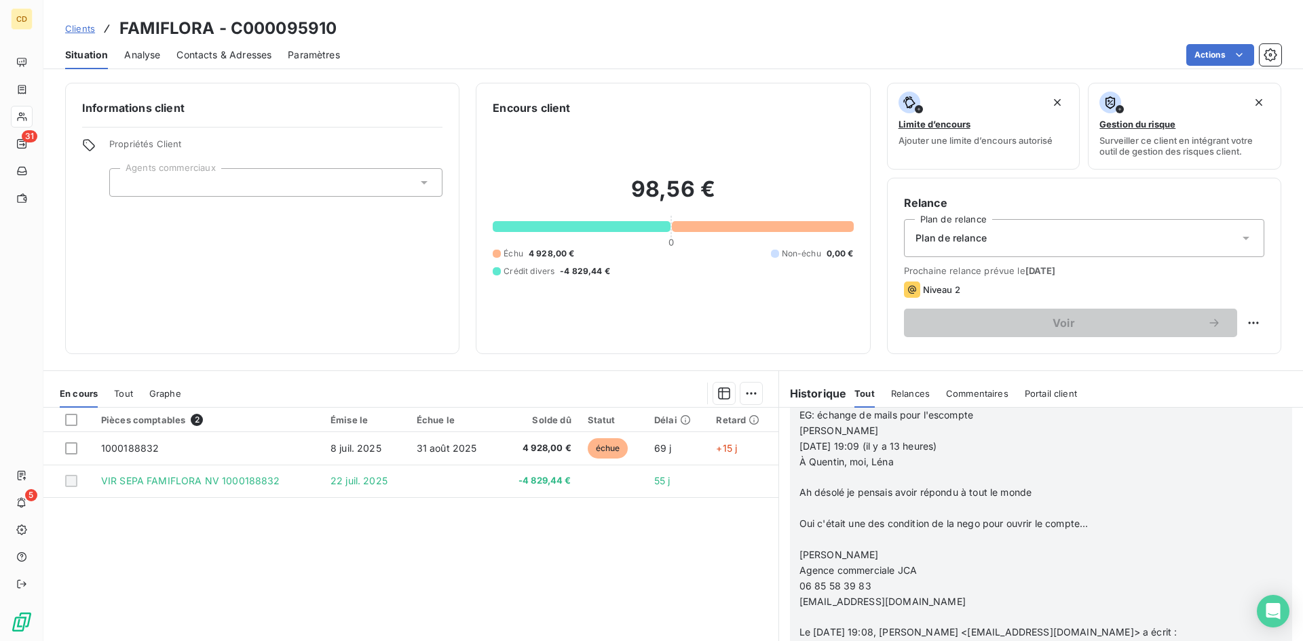
click at [799, 485] on p "﻿" at bounding box center [1020, 477] width 442 height 16
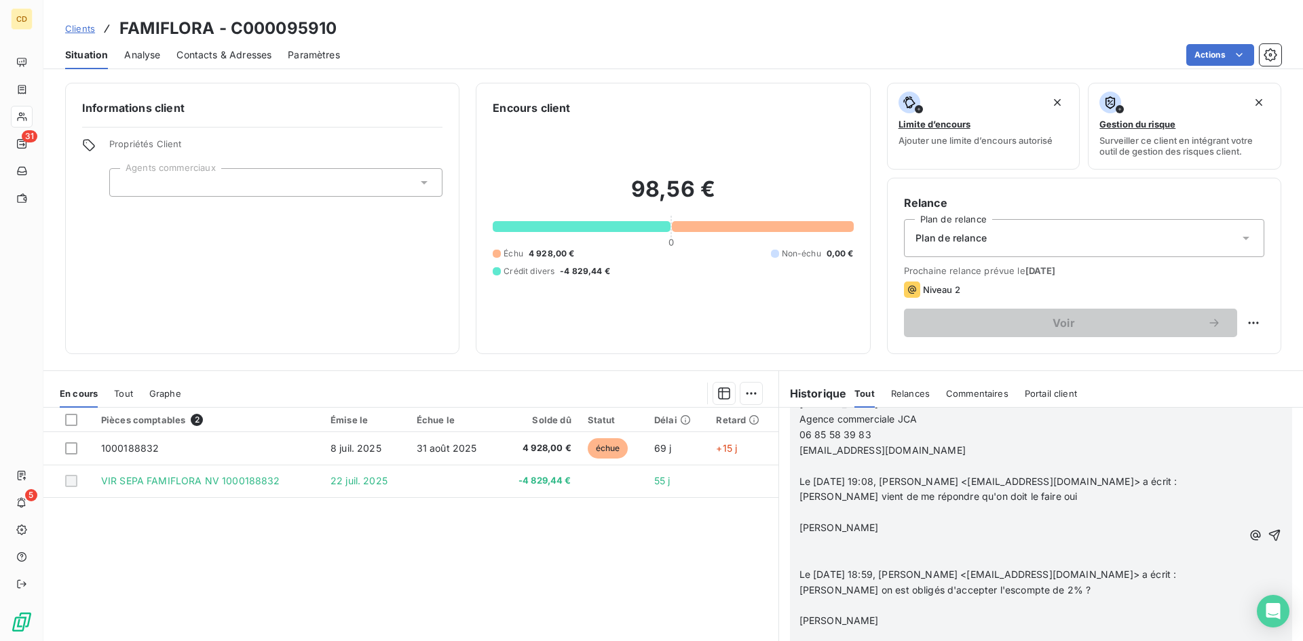
scroll to position [459, 0]
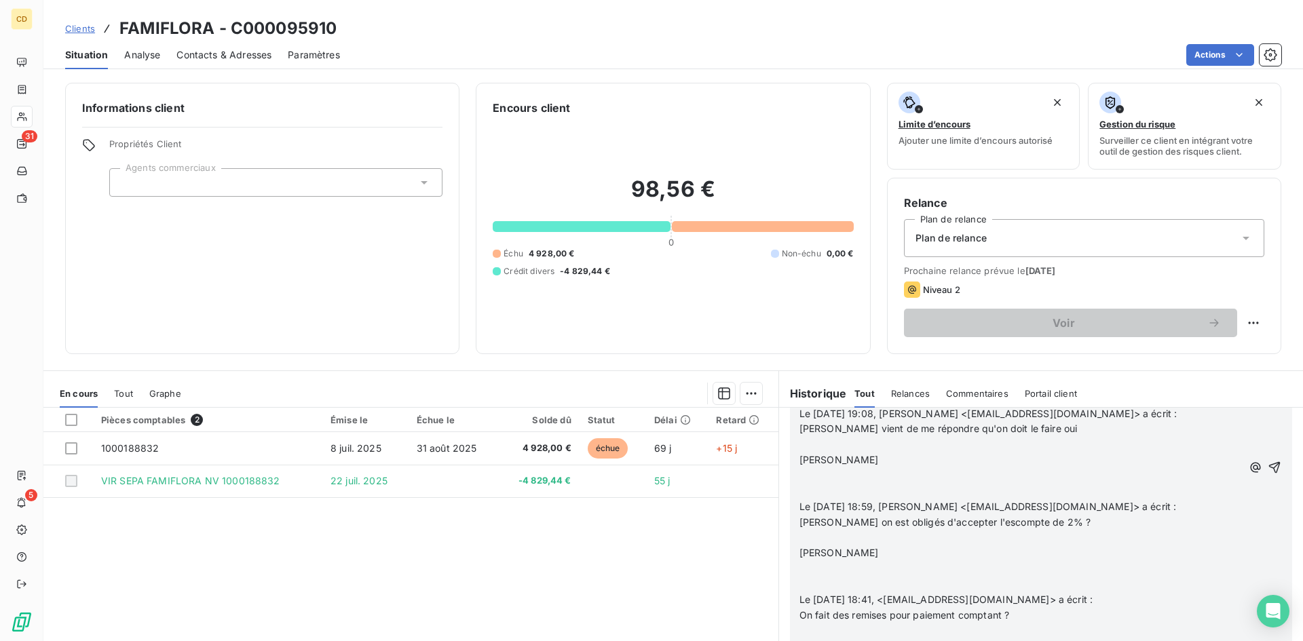
click at [799, 481] on span at bounding box center [803, 475] width 8 height 12
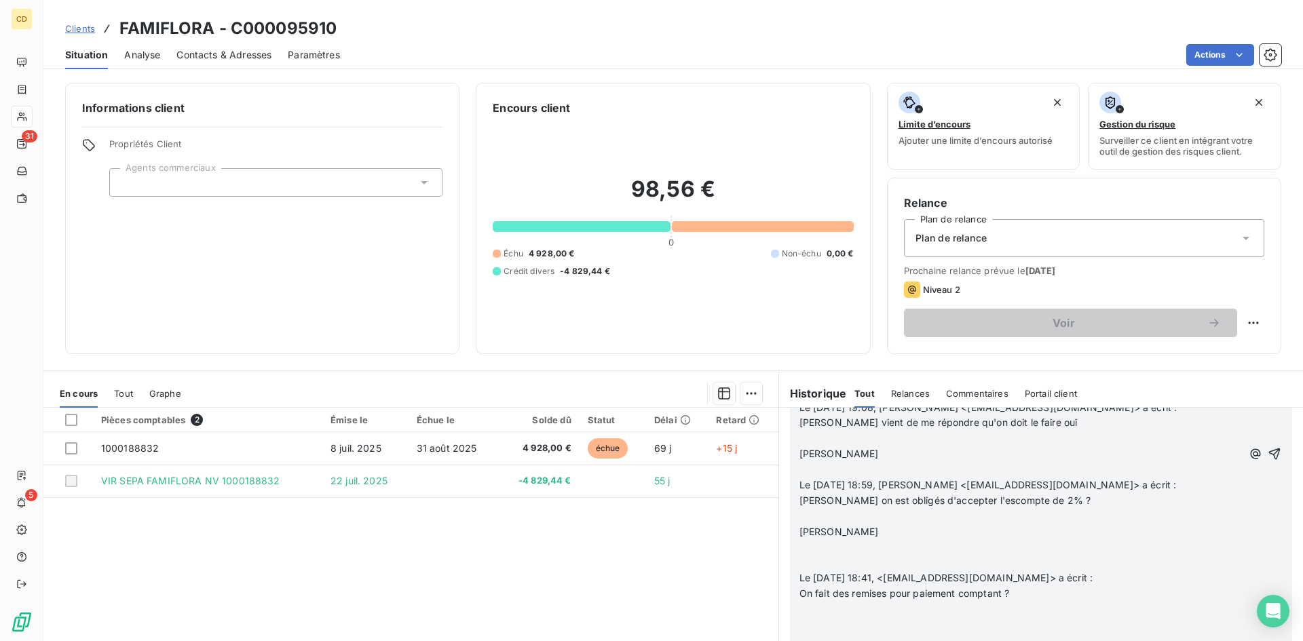
scroll to position [69, 0]
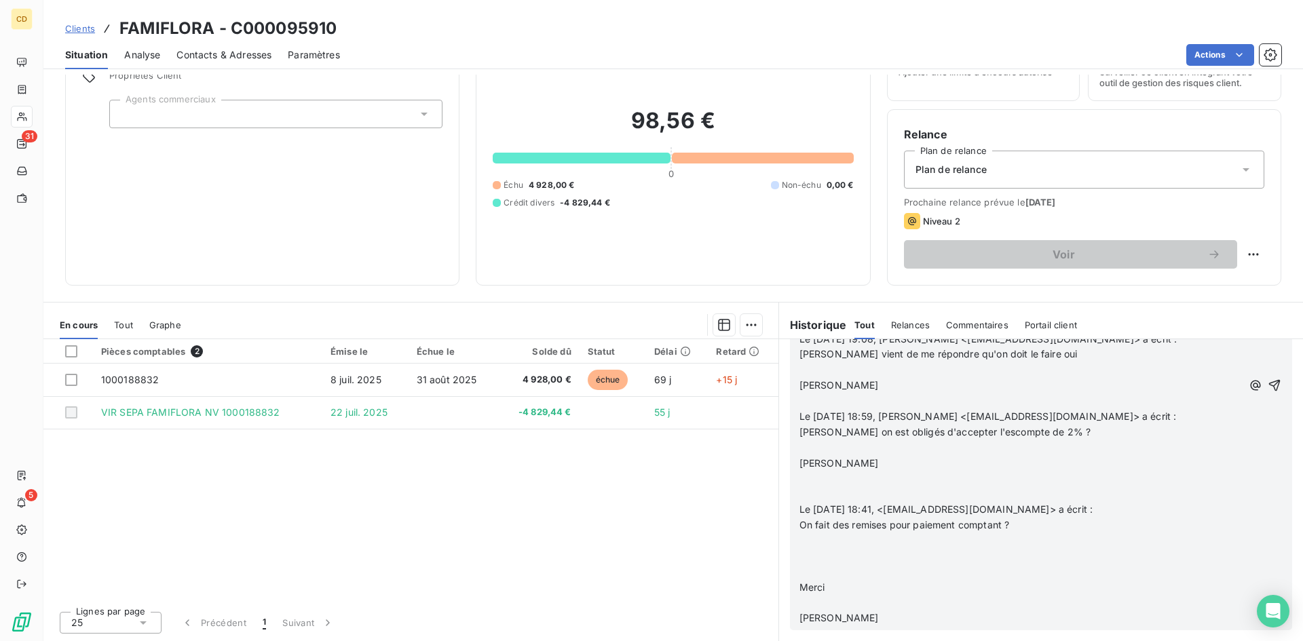
click at [799, 556] on p at bounding box center [1020, 557] width 442 height 16
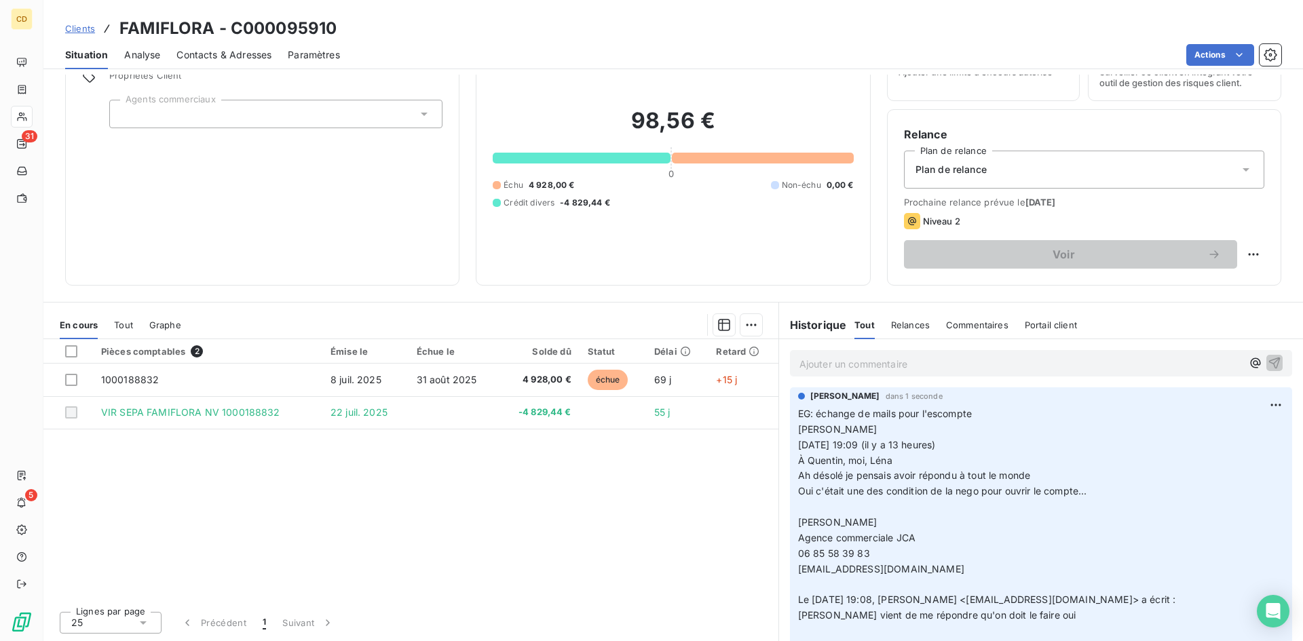
scroll to position [0, 0]
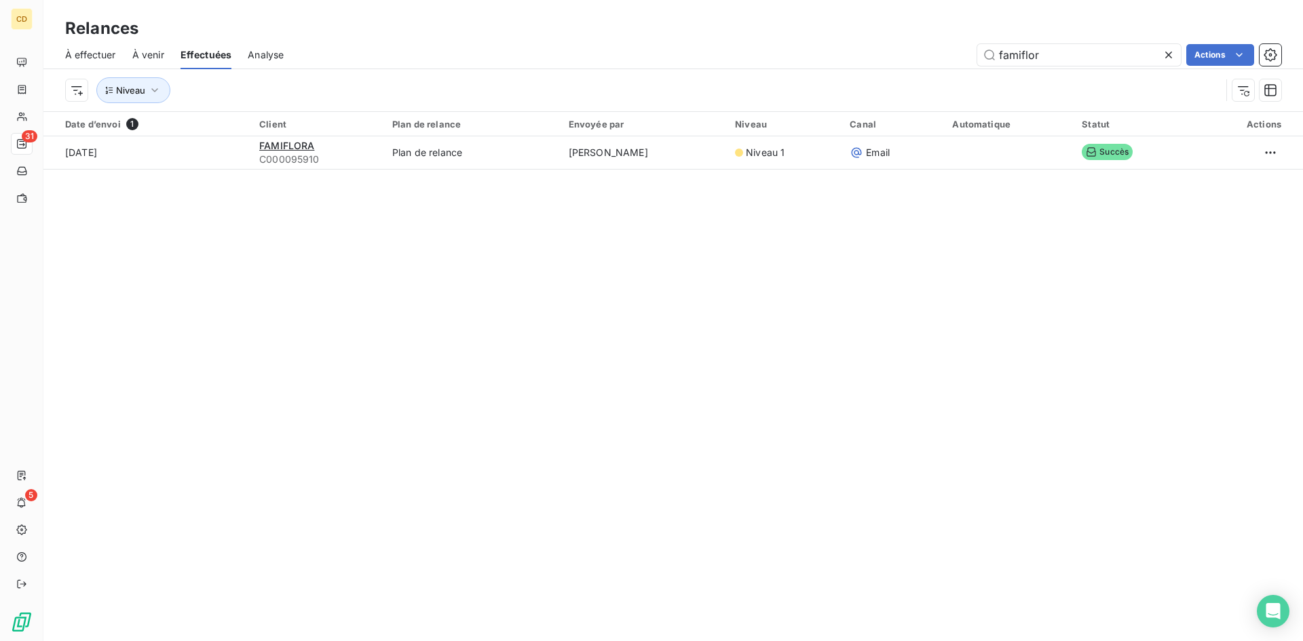
drag, startPoint x: 1044, startPoint y: 56, endPoint x: 931, endPoint y: 56, distance: 113.3
click at [931, 56] on div "famiflor Actions" at bounding box center [790, 55] width 981 height 22
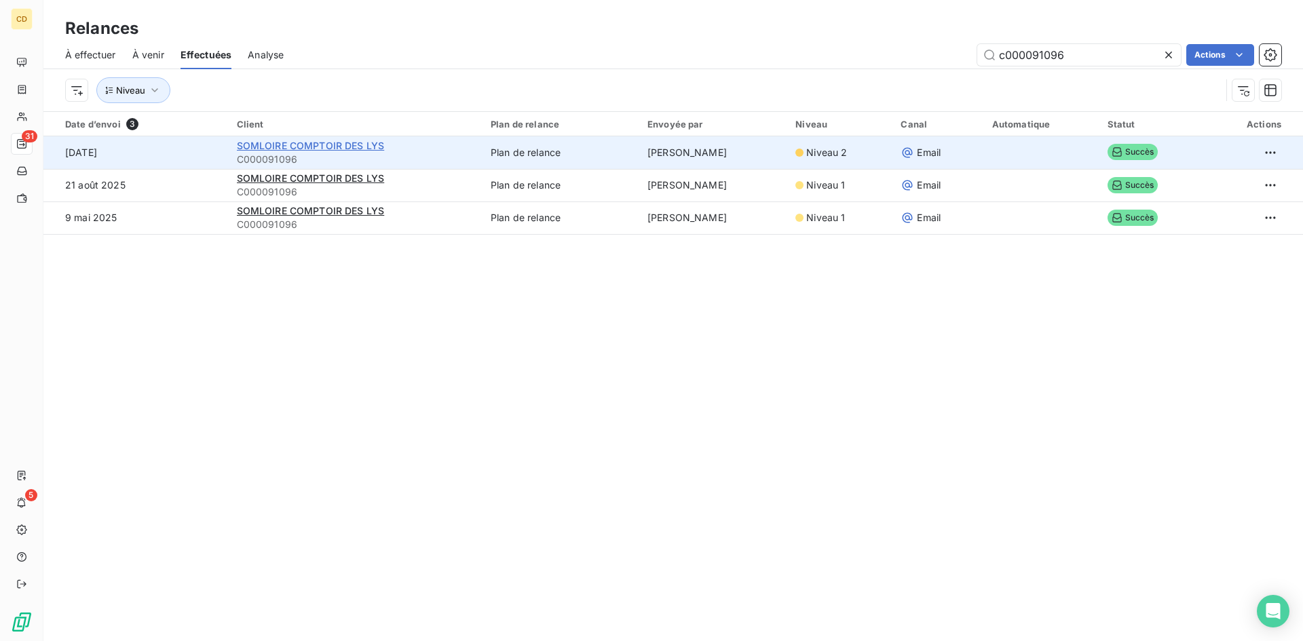
type input "c000091096"
click at [329, 146] on span "SOMLOIRE COMPTOIR DES LYS" at bounding box center [311, 146] width 148 height 12
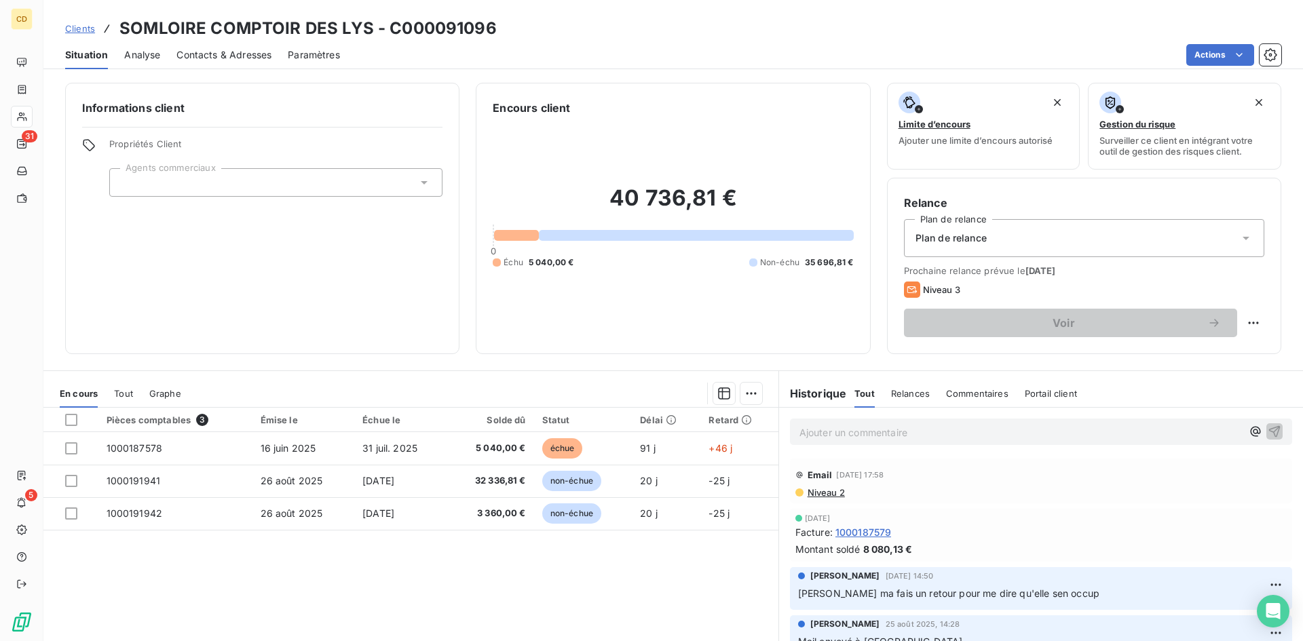
click at [847, 433] on p "Ajouter un commentaire ﻿" at bounding box center [1020, 432] width 442 height 17
click at [811, 440] on p "EG: réponse du client" at bounding box center [1020, 432] width 442 height 16
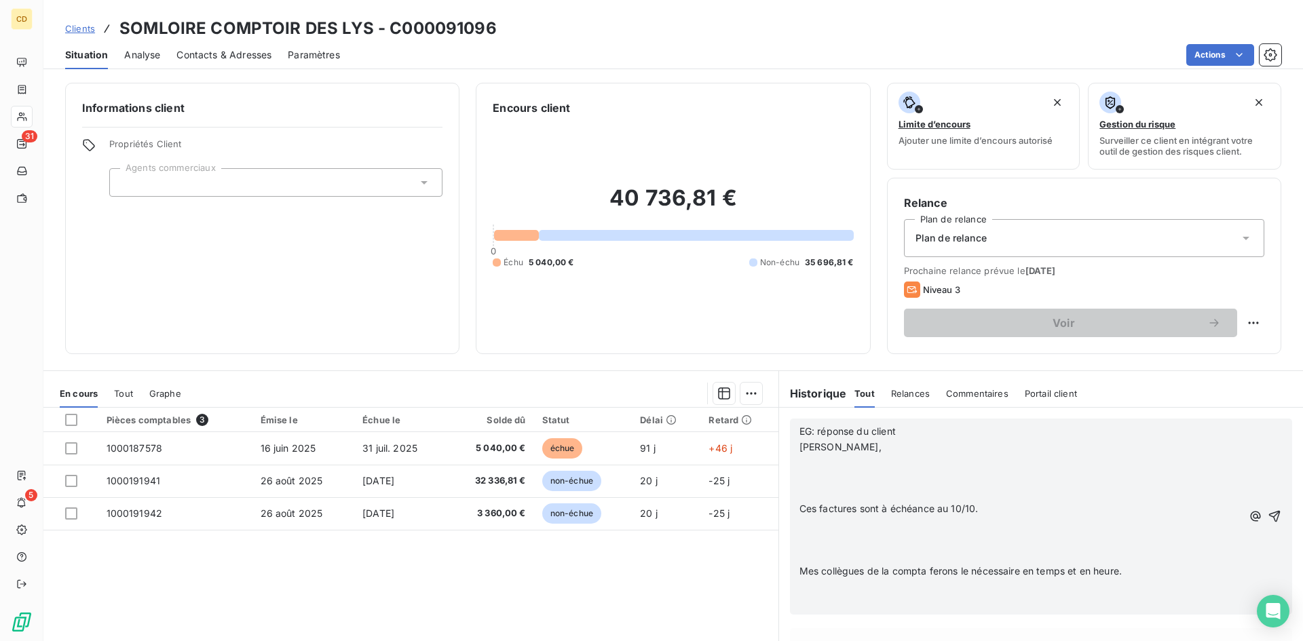
click at [790, 463] on div "EG: réponse du client Bonjour [PERSON_NAME], ﻿ ﻿ Ces factures sont à échéance a…" at bounding box center [1041, 517] width 502 height 196
click at [799, 460] on p "﻿" at bounding box center [1020, 463] width 442 height 16
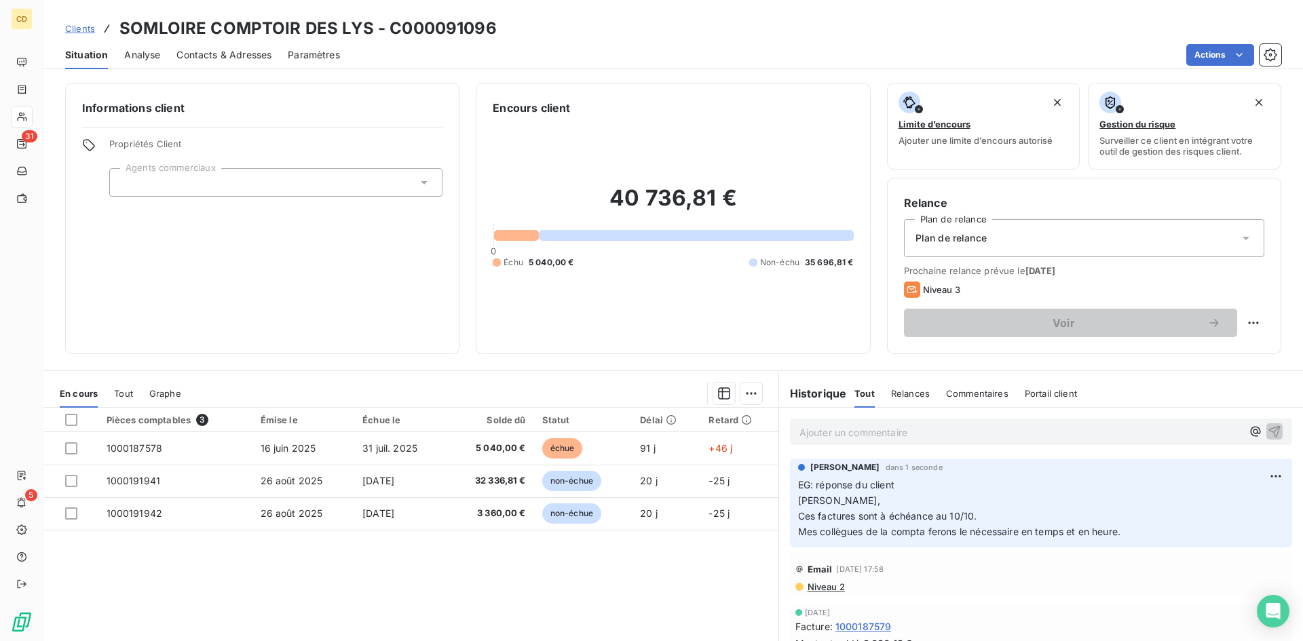
click at [815, 438] on p "Ajouter un commentaire ﻿" at bounding box center [1020, 432] width 442 height 17
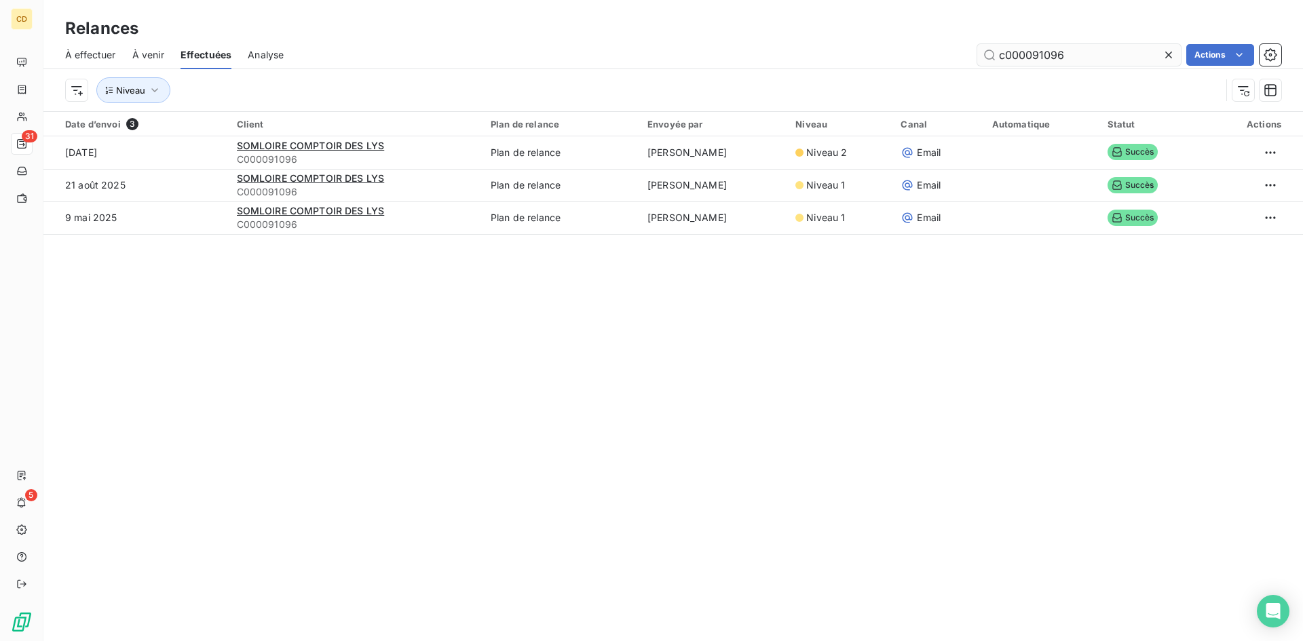
drag, startPoint x: 1071, startPoint y: 54, endPoint x: 1032, endPoint y: 54, distance: 38.7
click at [1032, 54] on input "c000091096" at bounding box center [1079, 55] width 204 height 22
type input "c000083176"
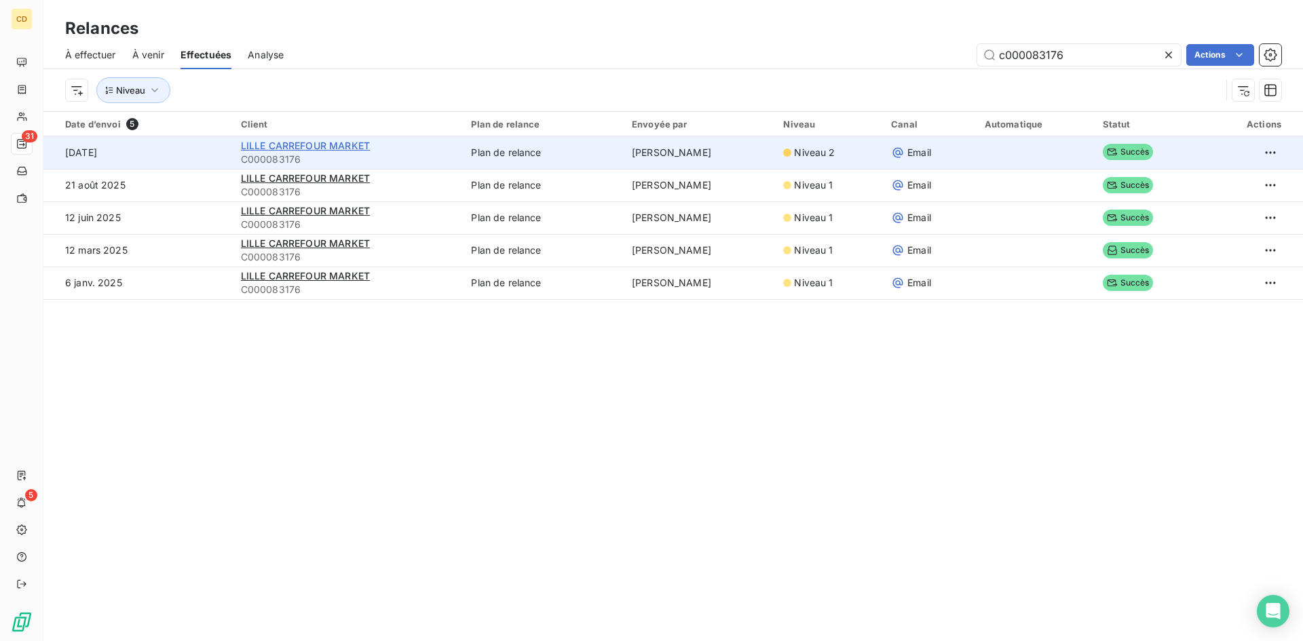
click at [293, 147] on span "LILLE CARREFOUR MARKET" at bounding box center [305, 146] width 129 height 12
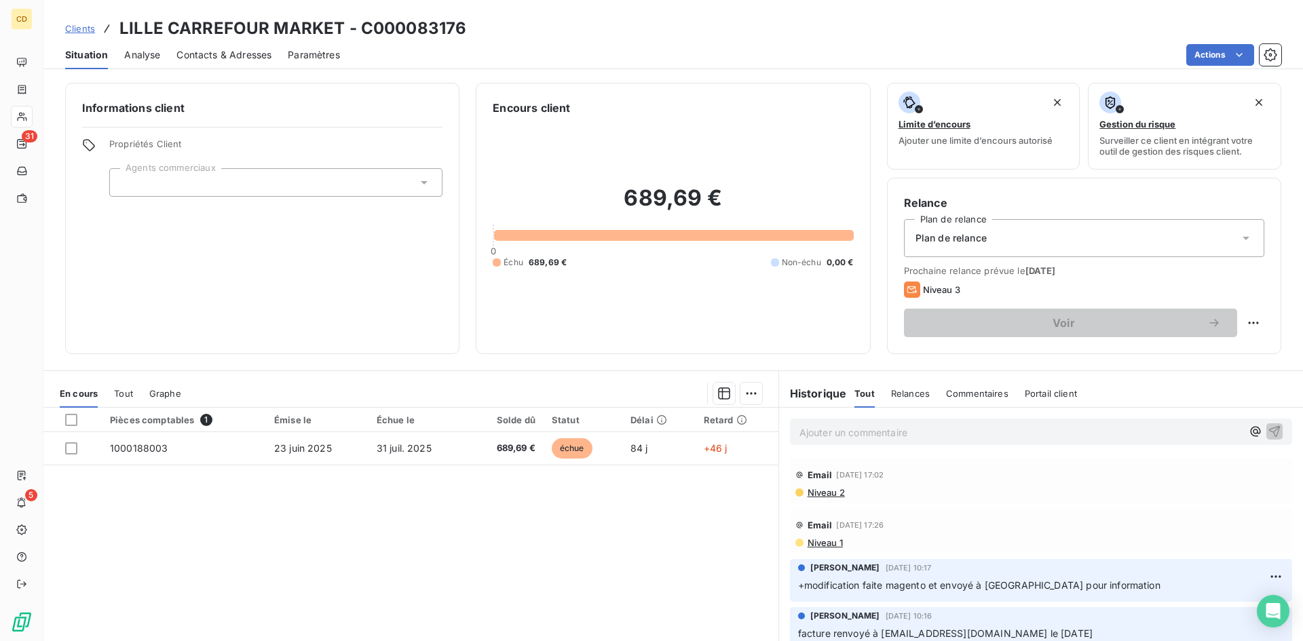
click at [820, 430] on p "Ajouter un commentaire ﻿" at bounding box center [1020, 432] width 442 height 17
click at [802, 440] on p "EG: réponse du client" at bounding box center [1020, 432] width 442 height 16
